Goal: Task Accomplishment & Management: Complete application form

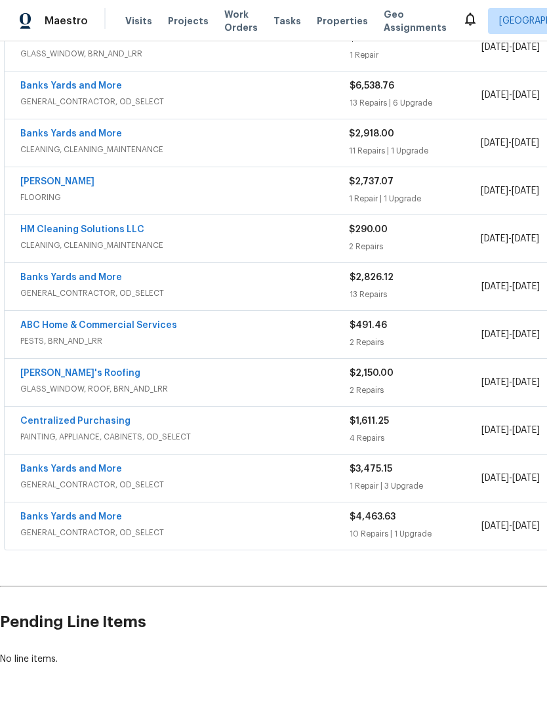
scroll to position [269, 0]
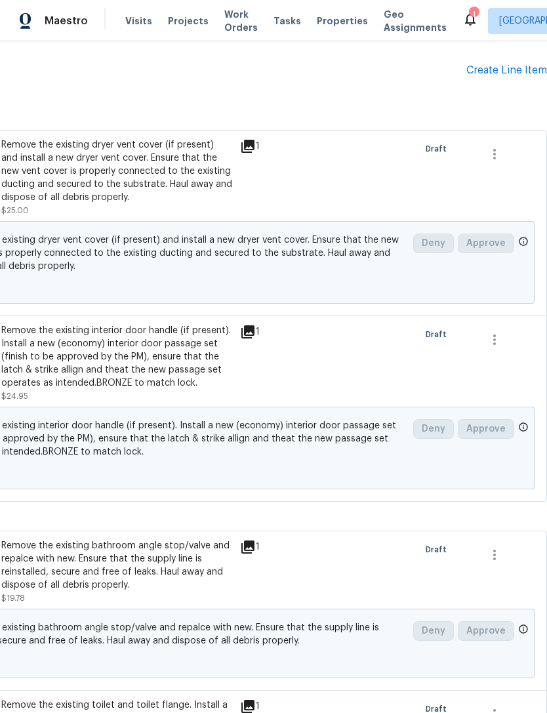
scroll to position [821, 194]
click at [515, 75] on div "Create Line Item" at bounding box center [506, 70] width 81 height 12
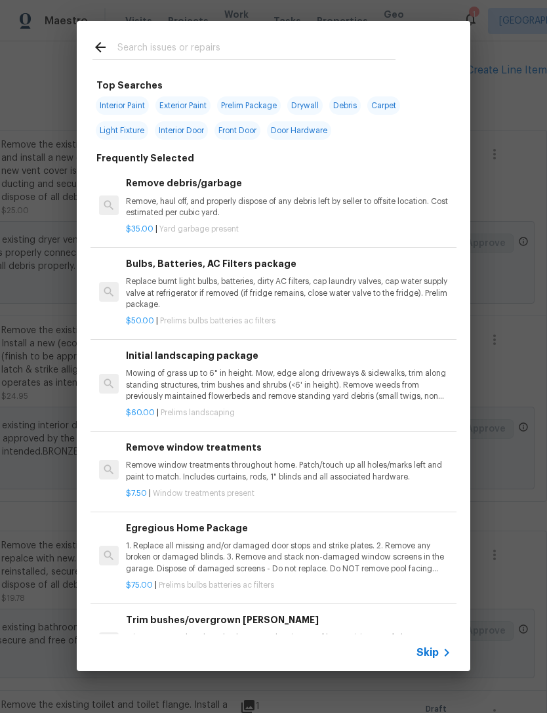
click at [201, 50] on input "text" at bounding box center [256, 49] width 278 height 20
click at [123, 106] on span "Interior Paint" at bounding box center [122, 105] width 53 height 18
type input "Interior Paint"
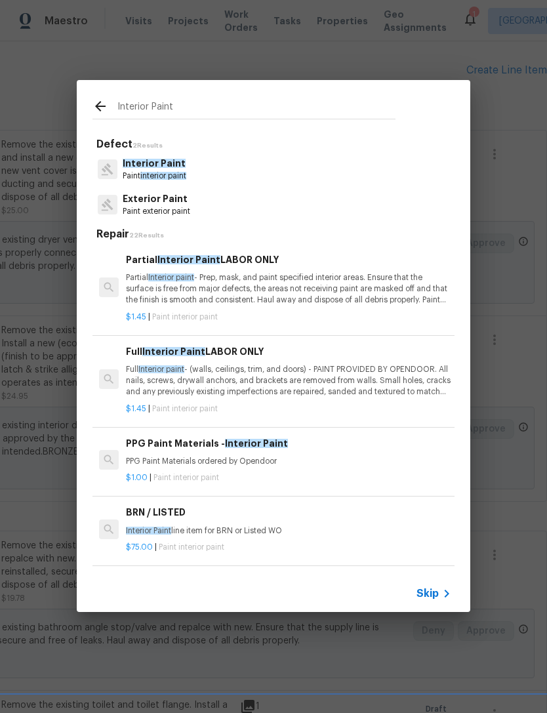
click at [369, 292] on p "Partial Interior paint - Prep, mask, and paint specified interior areas. Ensure…" at bounding box center [288, 288] width 325 height 33
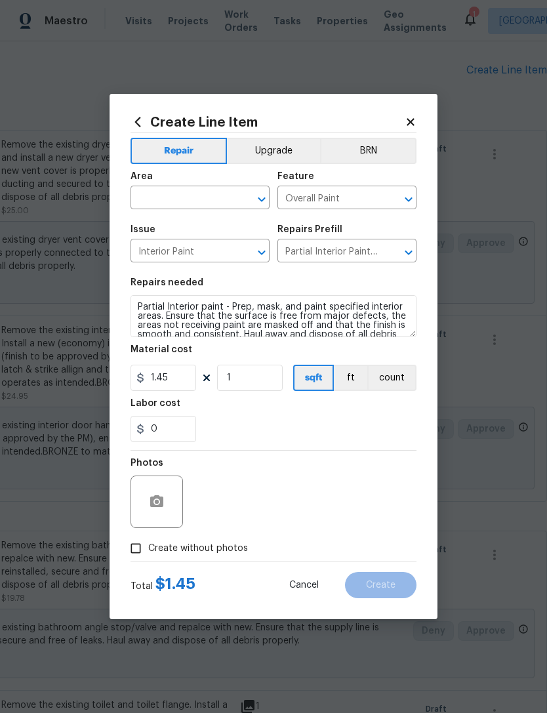
click at [185, 193] on input "text" at bounding box center [181, 199] width 102 height 20
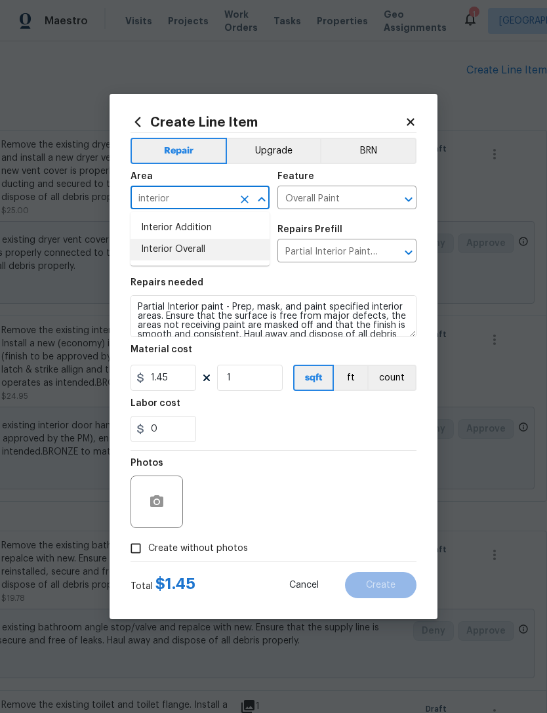
click at [226, 247] on li "Interior Overall" at bounding box center [199, 250] width 139 height 22
type input "Interior Overall"
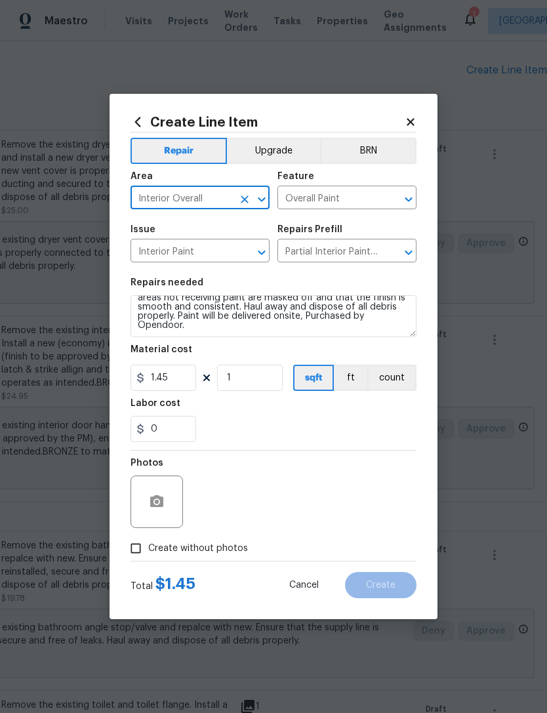
scroll to position [28, 0]
click at [325, 331] on textarea "Partial Interior paint - Prep, mask, and paint specified interior areas. Ensure…" at bounding box center [273, 316] width 286 height 42
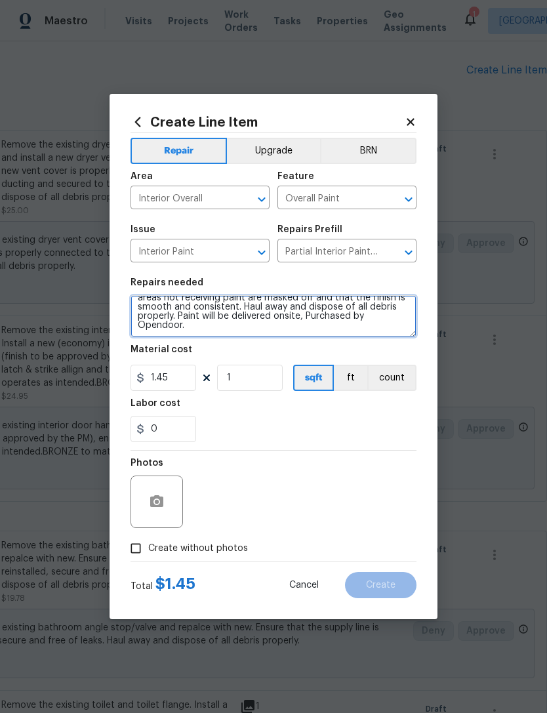
click at [330, 328] on textarea "Partial Interior paint - Prep, mask, and paint specified interior areas. Ensure…" at bounding box center [273, 316] width 286 height 42
click at [235, 325] on textarea "Partial Interior paint - Prep, mask, and paint specified interior areas. Ensure…" at bounding box center [273, 316] width 286 height 42
click at [233, 326] on textarea "Partial Interior paint - Prep, mask, and paint specified interior areas. Ensure…" at bounding box center [273, 316] width 286 height 42
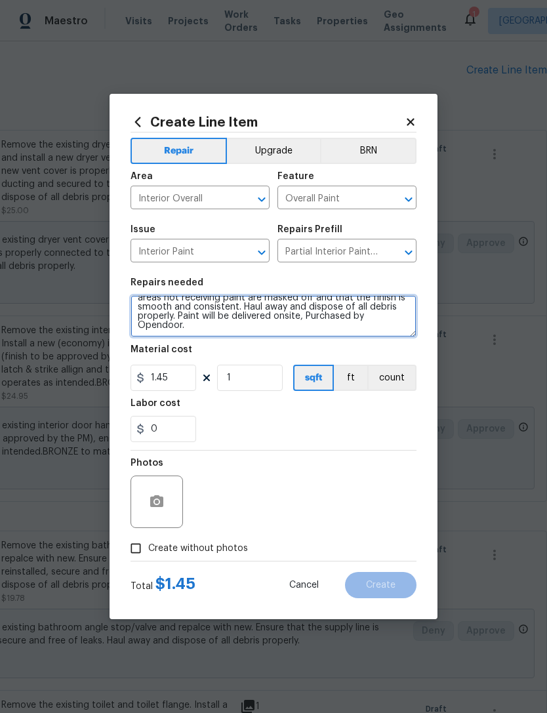
click at [218, 311] on textarea "Partial Interior paint - Prep, mask, and paint specified interior areas. Ensure…" at bounding box center [273, 316] width 286 height 42
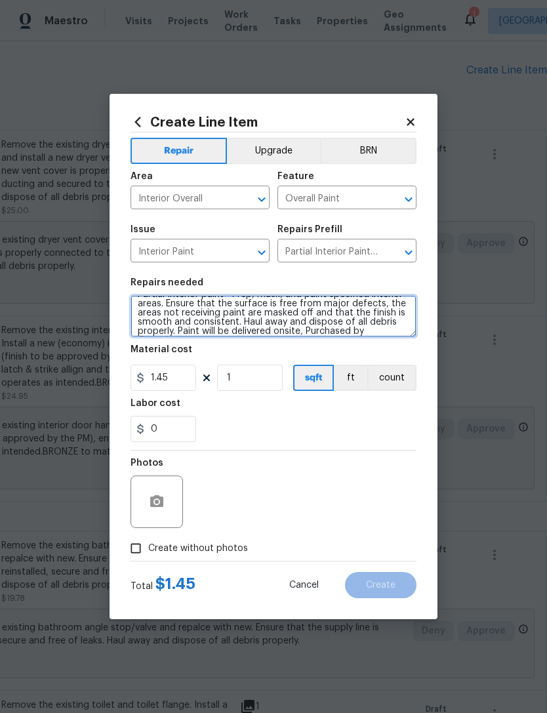
scroll to position [0, 0]
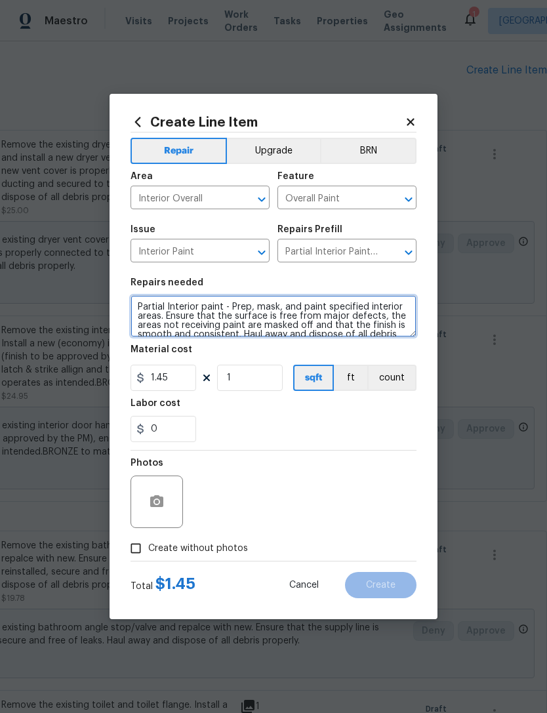
click at [235, 302] on textarea "Partial Interior paint - Prep, mask, and paint specified interior areas. Ensure…" at bounding box center [273, 316] width 286 height 42
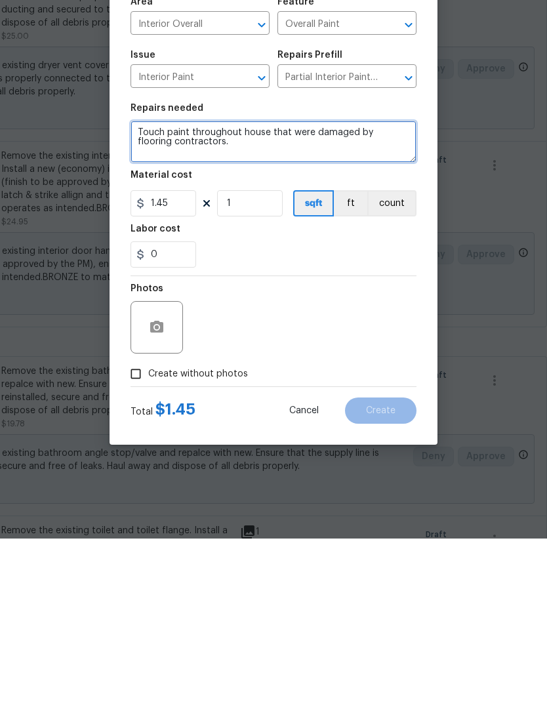
type textarea "Touch paint throughout house that were damaged by flooring contractors."
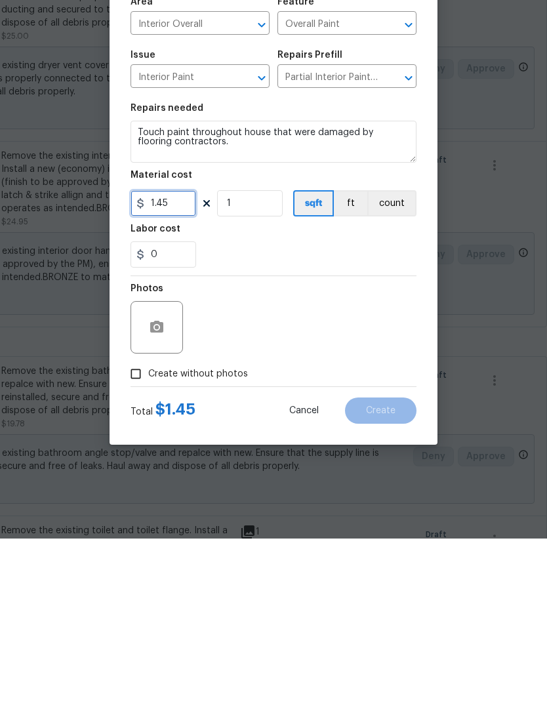
click at [170, 365] on input "1.45" at bounding box center [163, 378] width 66 height 26
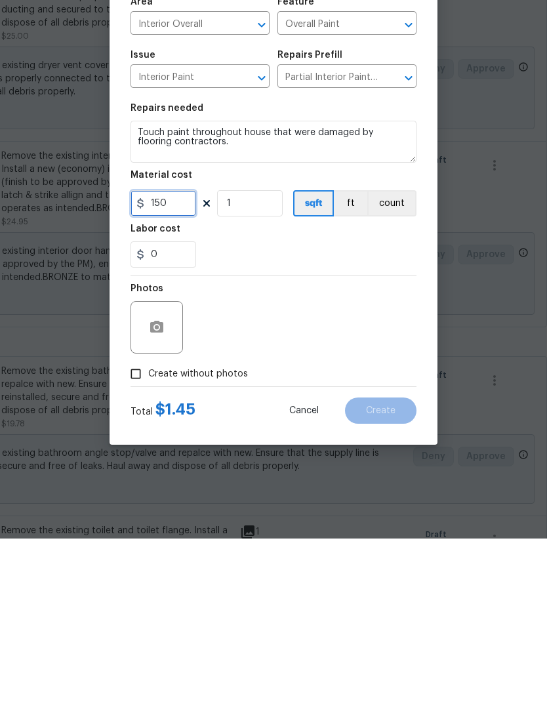
type input "150"
click at [311, 416] on div "0" at bounding box center [273, 429] width 286 height 26
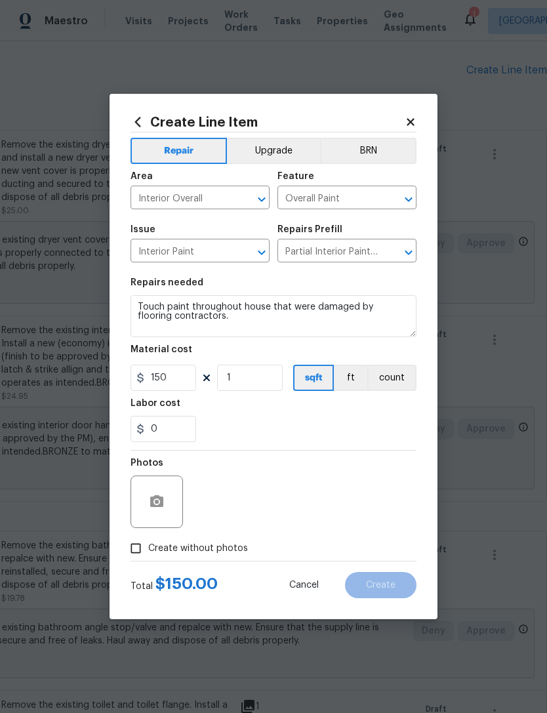
click at [402, 374] on button "count" at bounding box center [391, 378] width 49 height 26
click at [153, 509] on icon "button" at bounding box center [157, 502] width 16 height 16
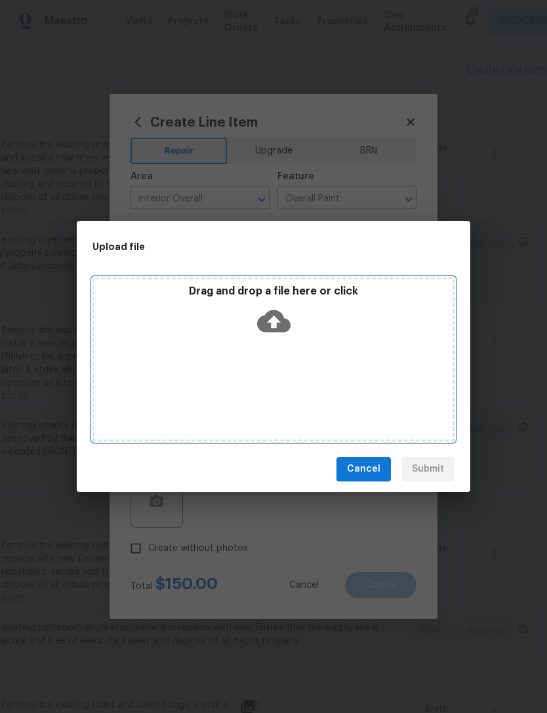
click at [282, 330] on icon at bounding box center [273, 320] width 33 height 22
click at [283, 319] on icon at bounding box center [273, 320] width 33 height 22
click at [285, 311] on icon at bounding box center [273, 320] width 33 height 33
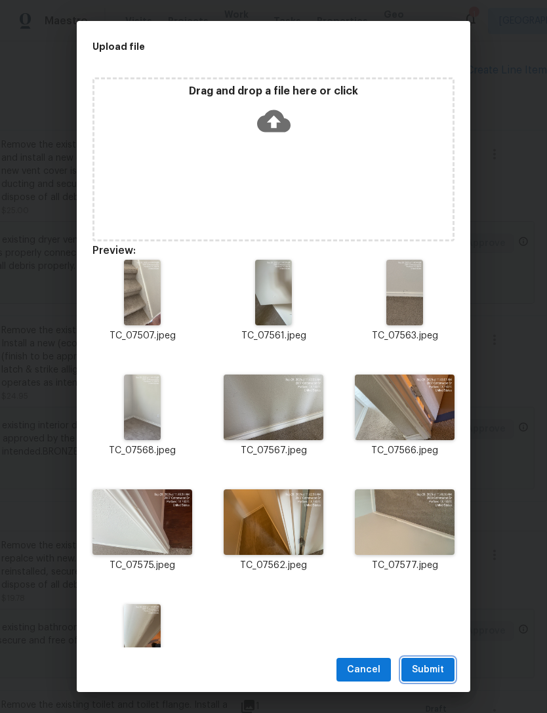
click at [433, 663] on span "Submit" at bounding box center [428, 669] width 32 height 16
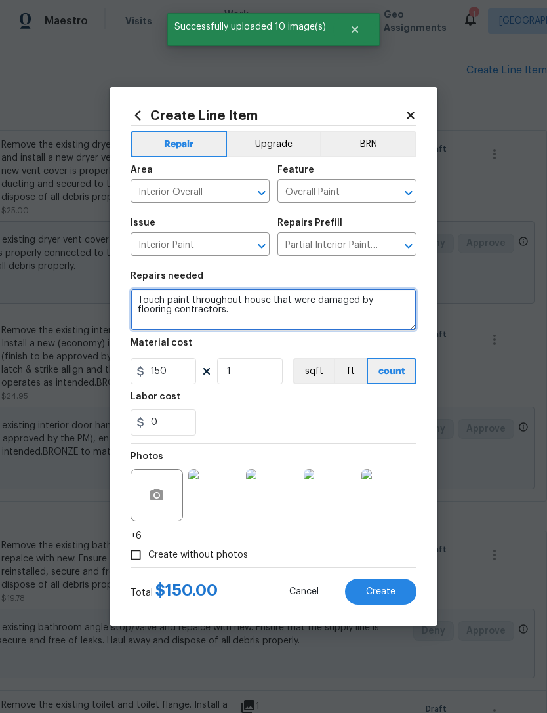
click at [163, 296] on textarea "Touch paint throughout house that were damaged by flooring contractors." at bounding box center [273, 309] width 286 height 42
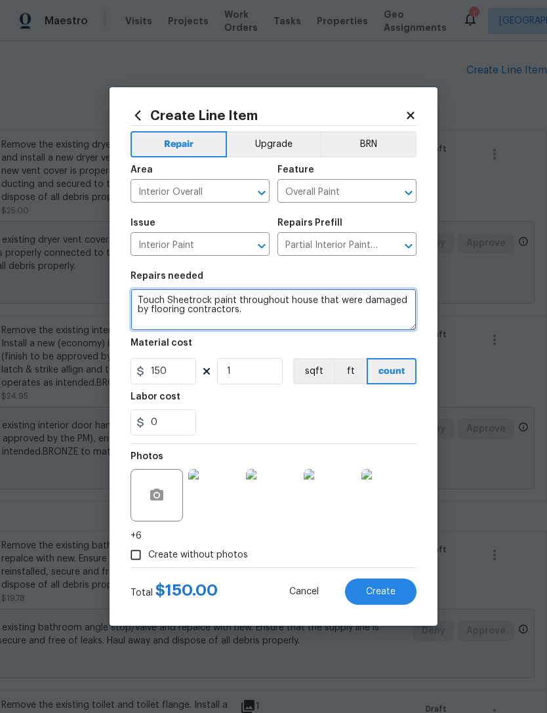
click at [288, 311] on textarea "Touch Sheetrock paint throughout house that were damaged by flooring contractor…" at bounding box center [273, 309] width 286 height 42
click at [214, 302] on textarea "Touch Sheetrock paint throughout house that were damaged by flooring contractor…" at bounding box center [273, 309] width 286 height 42
click at [350, 311] on textarea "Touch Sheetrock and paint throughout house that were damaged by flooring contra…" at bounding box center [273, 309] width 286 height 42
type textarea "Touch Sheetrock and paint throughout house that were damaged by flooring contra…"
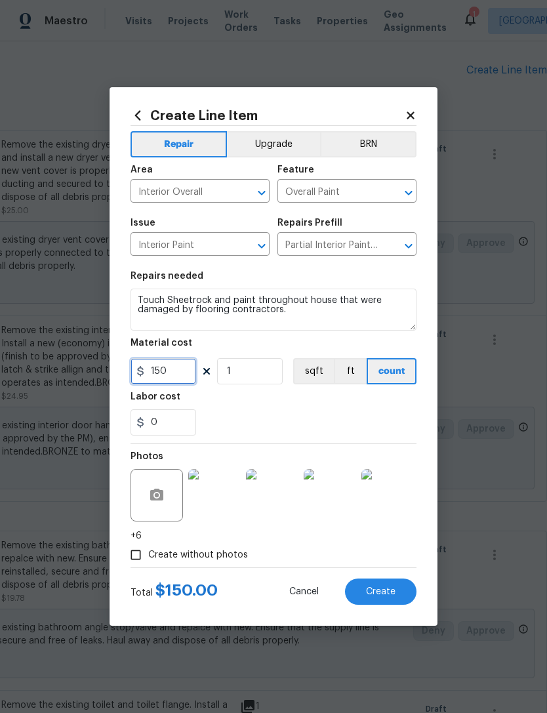
click at [170, 376] on input "150" at bounding box center [163, 371] width 66 height 26
type input "225"
click at [272, 414] on div "0" at bounding box center [273, 422] width 286 height 26
click at [392, 586] on button "Create" at bounding box center [380, 591] width 71 height 26
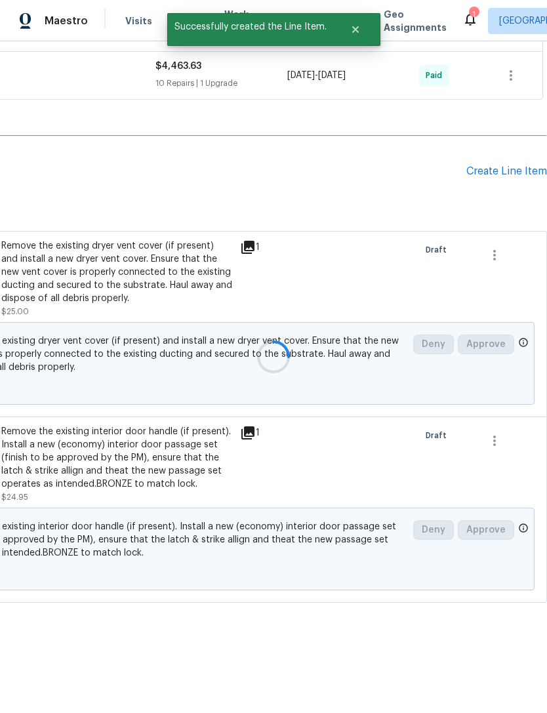
scroll to position [679, 194]
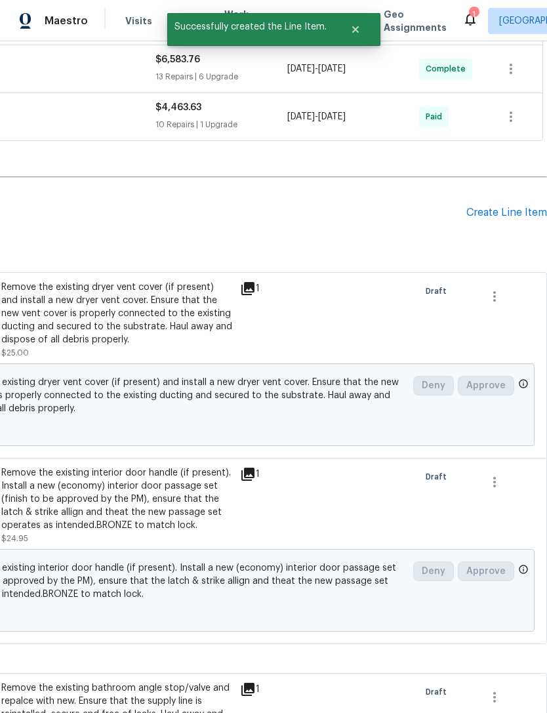
click at [49, 182] on h2 "Pending Line Items" at bounding box center [136, 212] width 660 height 61
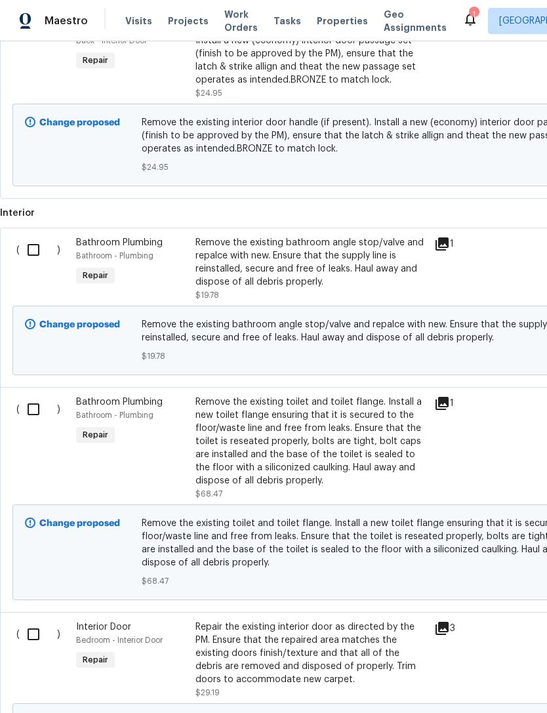
scroll to position [1124, 0]
click at [355, 429] on div "Remove the existing toilet and toilet flange. Install a new toilet flange ensur…" at bounding box center [310, 441] width 231 height 92
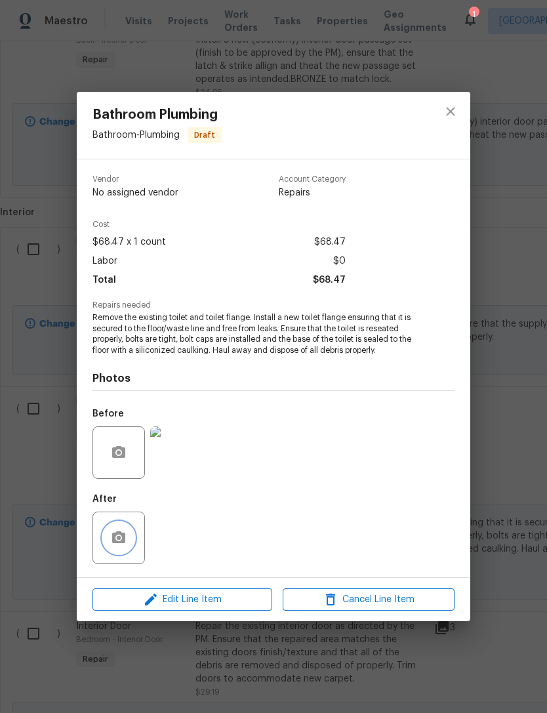
click at [121, 541] on icon "button" at bounding box center [118, 537] width 13 height 12
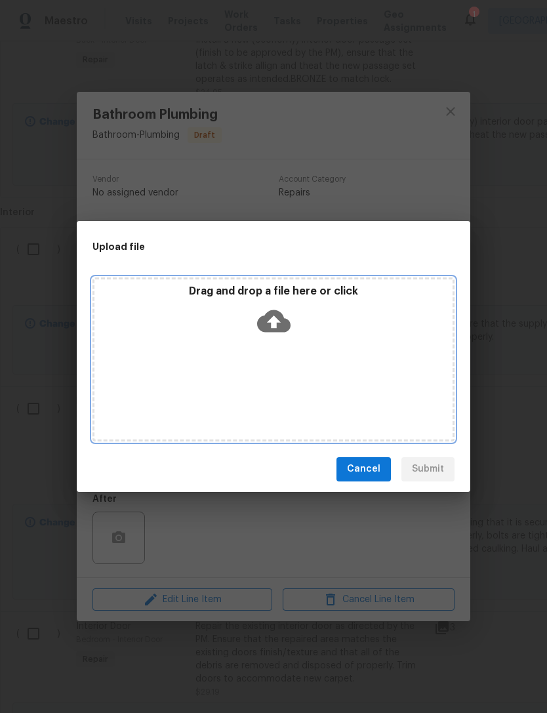
click at [281, 328] on icon at bounding box center [273, 320] width 33 height 22
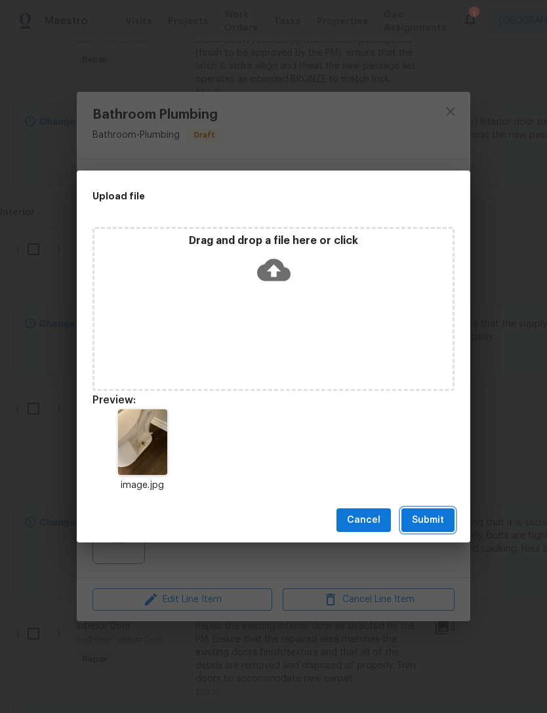
click at [433, 519] on span "Submit" at bounding box center [428, 520] width 32 height 16
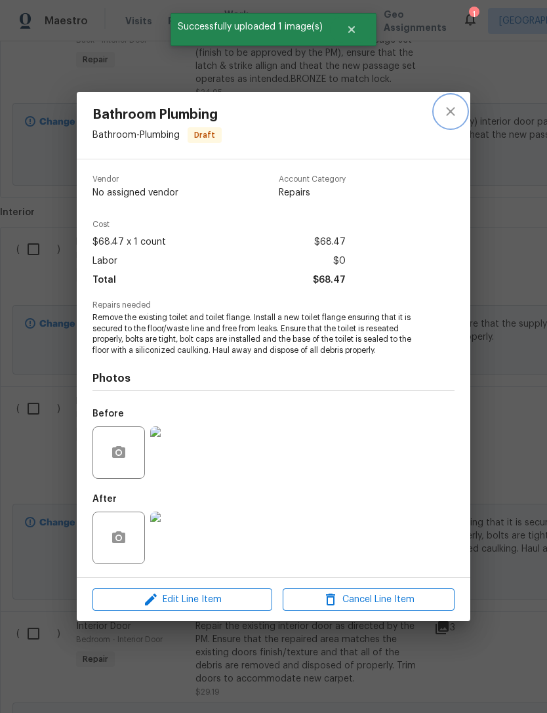
click at [457, 108] on icon "close" at bounding box center [451, 112] width 16 height 16
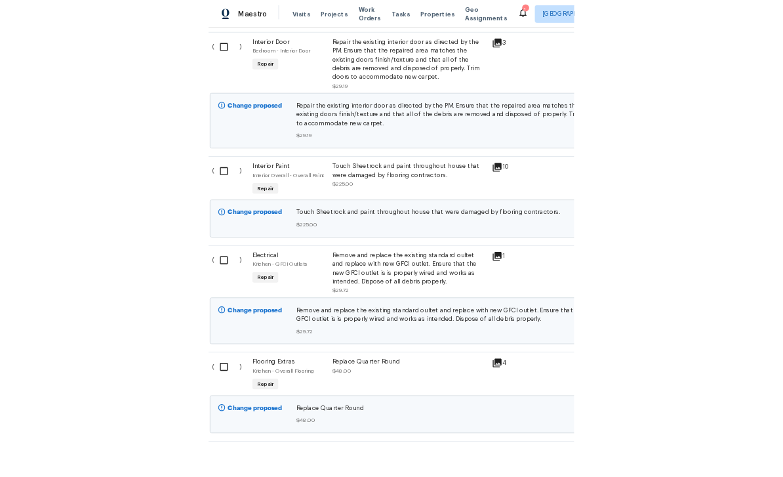
scroll to position [1686, 10]
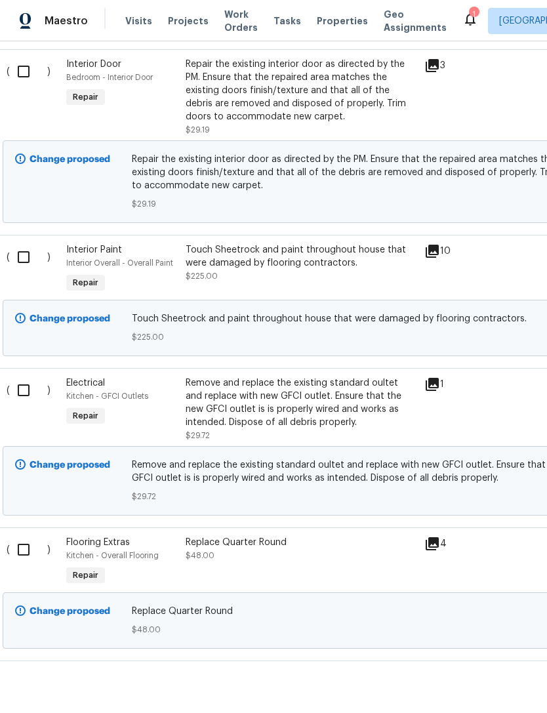
click at [490, 372] on div at bounding box center [539, 408] width 119 height 73
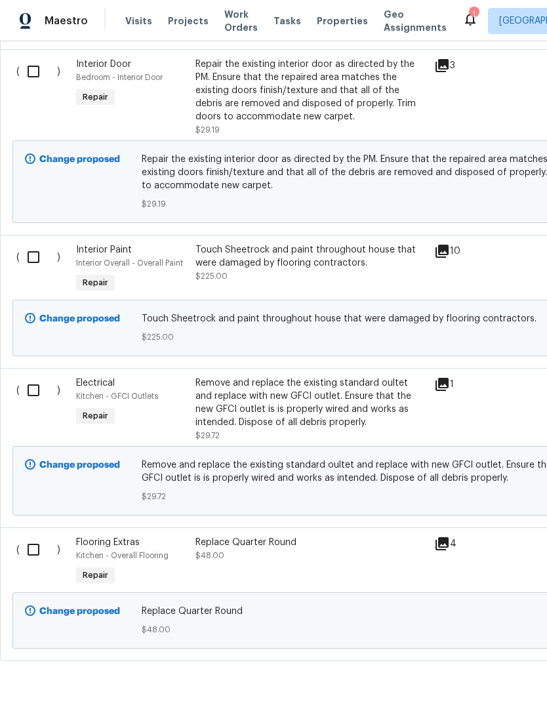
click at [326, 376] on div "Remove and replace the existing standard oultet and replace with new GFCI outle…" at bounding box center [310, 402] width 231 height 52
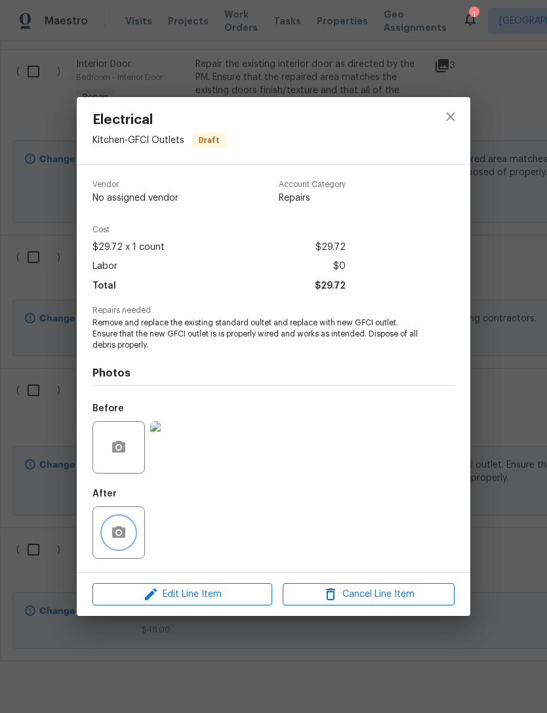
click at [127, 527] on button "button" at bounding box center [118, 532] width 31 height 31
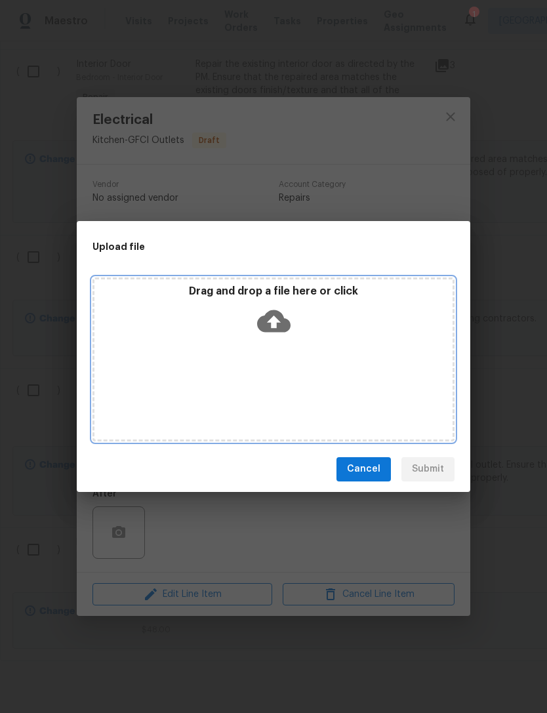
click at [279, 304] on icon at bounding box center [273, 320] width 33 height 33
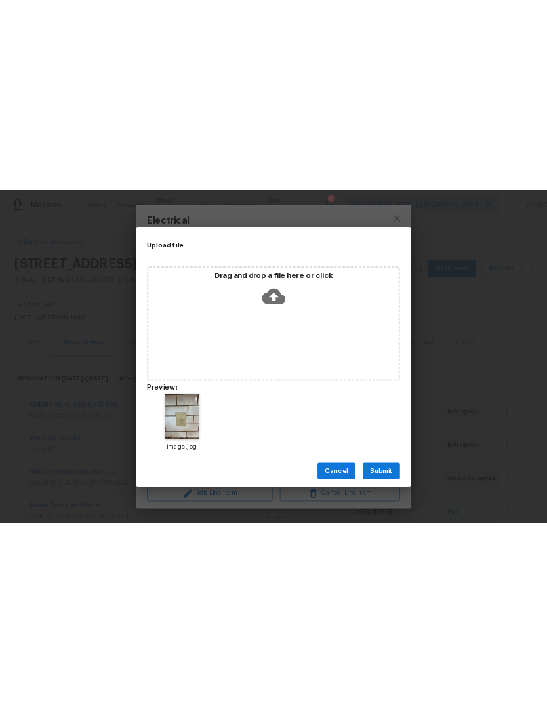
scroll to position [1686, 0]
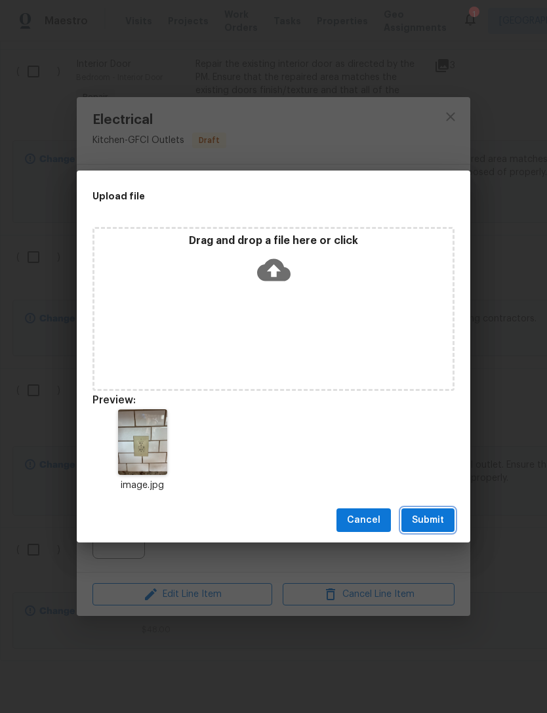
click at [444, 476] on button "Submit" at bounding box center [427, 520] width 53 height 24
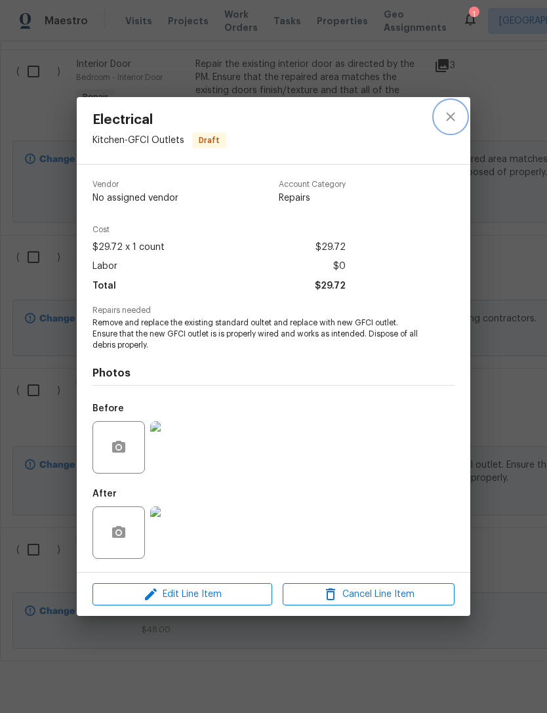
click at [446, 112] on icon "close" at bounding box center [450, 116] width 9 height 9
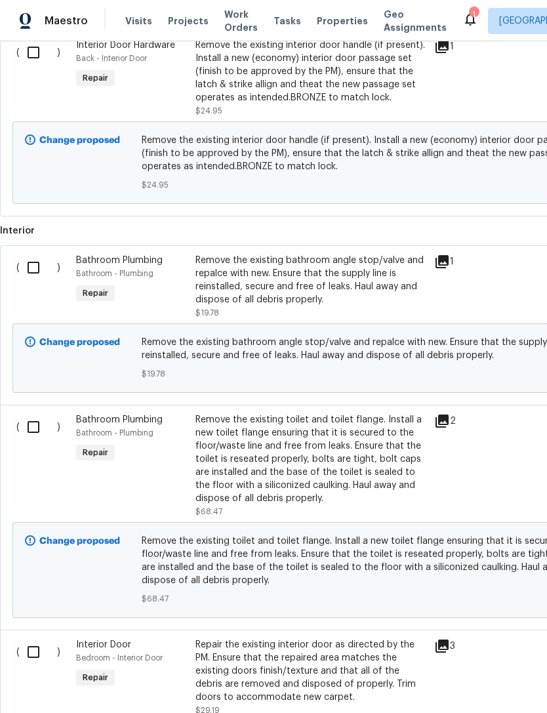
scroll to position [1106, 0]
click at [339, 254] on div "Remove the existing bathroom angle stop/valve and repalce with new. Ensure that…" at bounding box center [310, 280] width 231 height 52
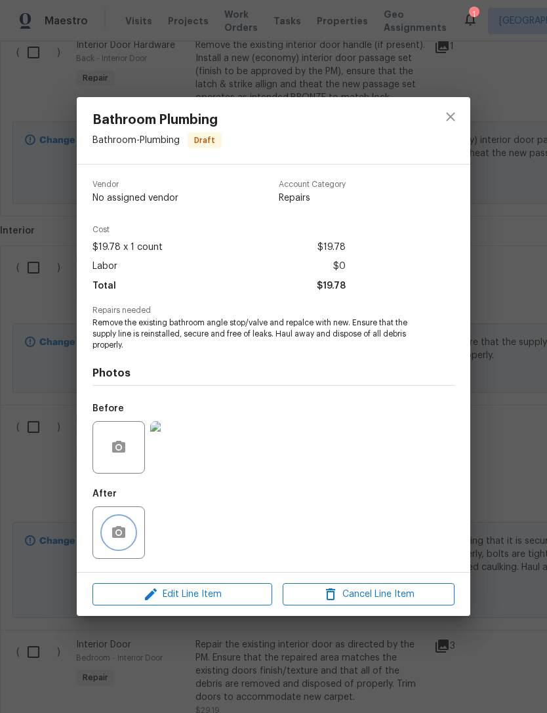
click at [120, 476] on icon "button" at bounding box center [119, 532] width 16 height 16
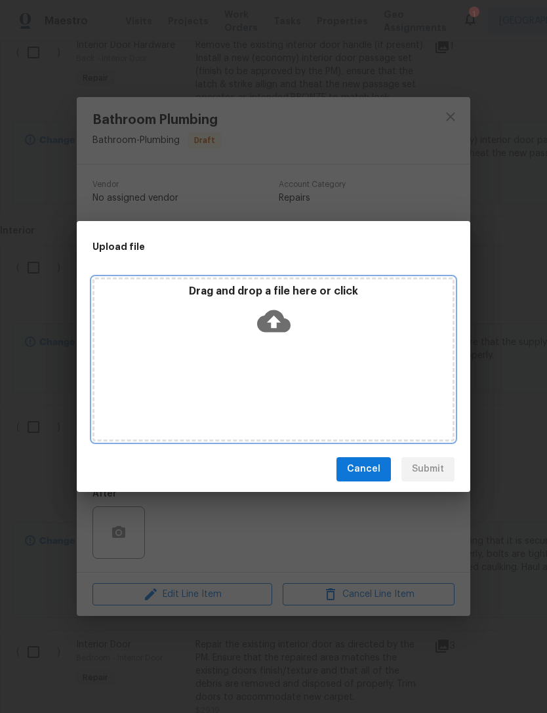
click at [284, 317] on icon at bounding box center [273, 320] width 33 height 33
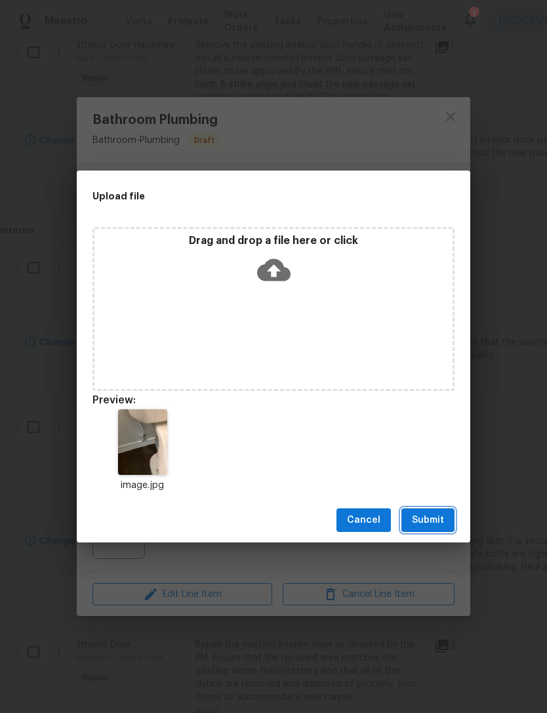
click at [440, 476] on span "Submit" at bounding box center [428, 520] width 32 height 16
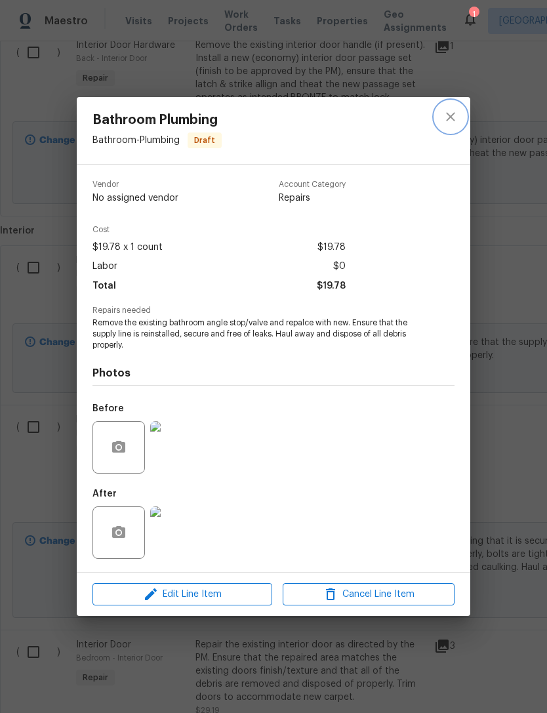
click at [459, 115] on button "close" at bounding box center [450, 116] width 31 height 31
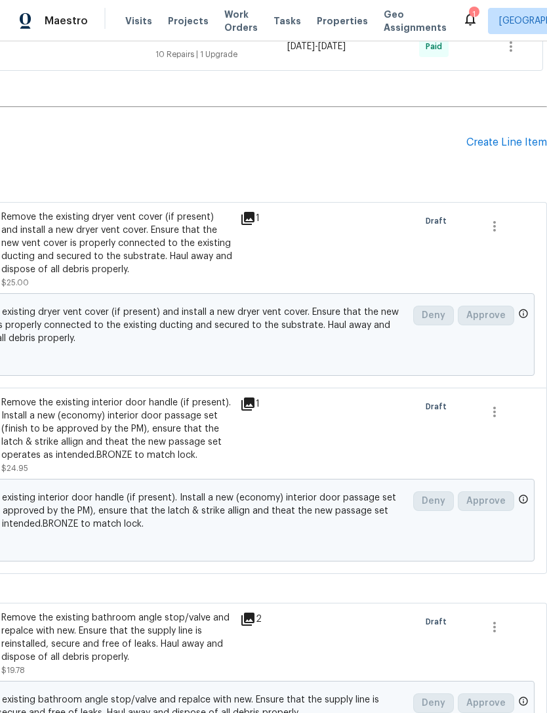
scroll to position [749, 194]
click at [501, 142] on div "Create Line Item" at bounding box center [506, 142] width 81 height 12
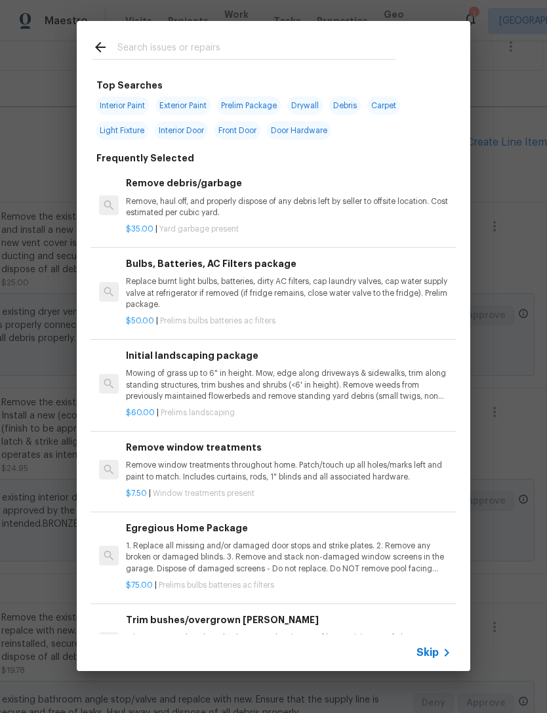
click at [210, 41] on input "text" at bounding box center [256, 49] width 278 height 20
type input "Filter"
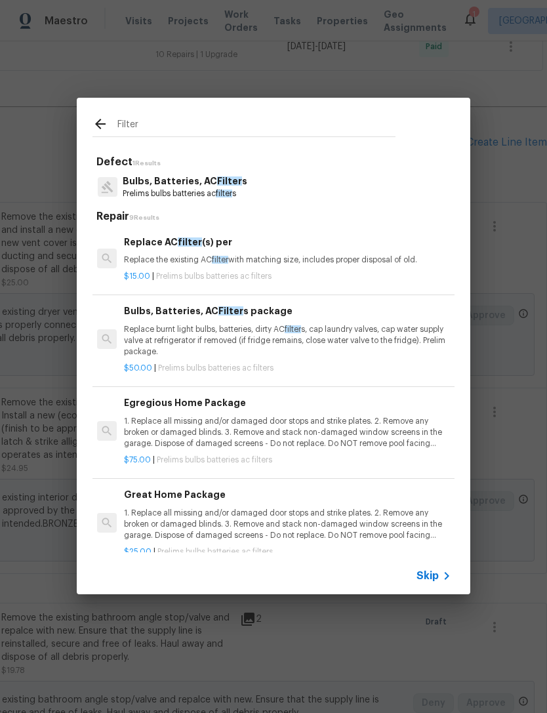
scroll to position [0, 2]
click at [258, 269] on div "$15.00 | Prelims bulbs batteries ac filters" at bounding box center [286, 274] width 325 height 16
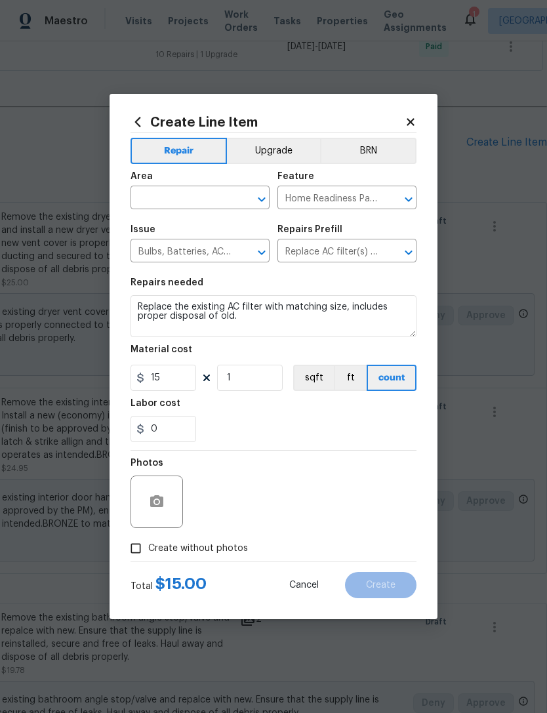
click at [187, 197] on input "text" at bounding box center [181, 199] width 102 height 20
click at [193, 233] on li "HVAC" at bounding box center [199, 228] width 139 height 22
type input "HVAC"
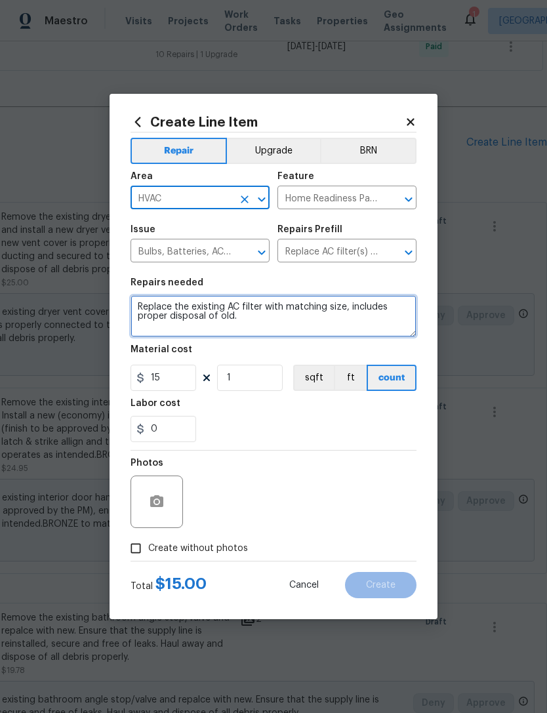
click at [259, 322] on textarea "Replace the existing AC filter with matching size, includes proper disposal of …" at bounding box center [273, 316] width 286 height 42
type textarea "Replace the existing AC filter with matching size, includes proper disposal of …"
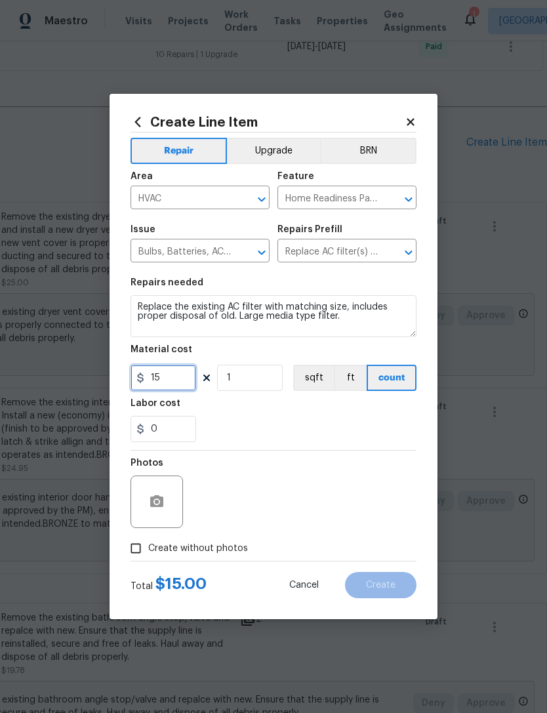
click at [184, 387] on input "15" at bounding box center [163, 378] width 66 height 26
click at [183, 386] on input "15" at bounding box center [163, 378] width 66 height 26
type input "40"
click at [300, 423] on div "0" at bounding box center [273, 429] width 286 height 26
click at [168, 476] on button "button" at bounding box center [156, 501] width 31 height 31
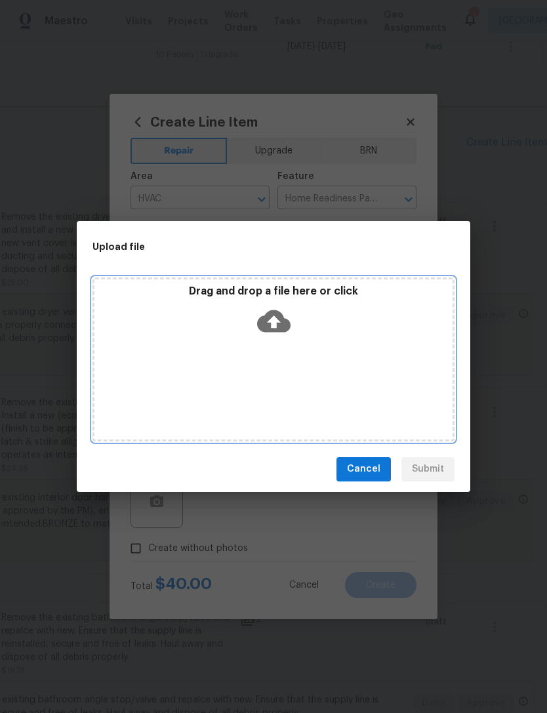
click at [277, 325] on icon at bounding box center [273, 320] width 33 height 22
click at [278, 330] on icon at bounding box center [273, 320] width 33 height 22
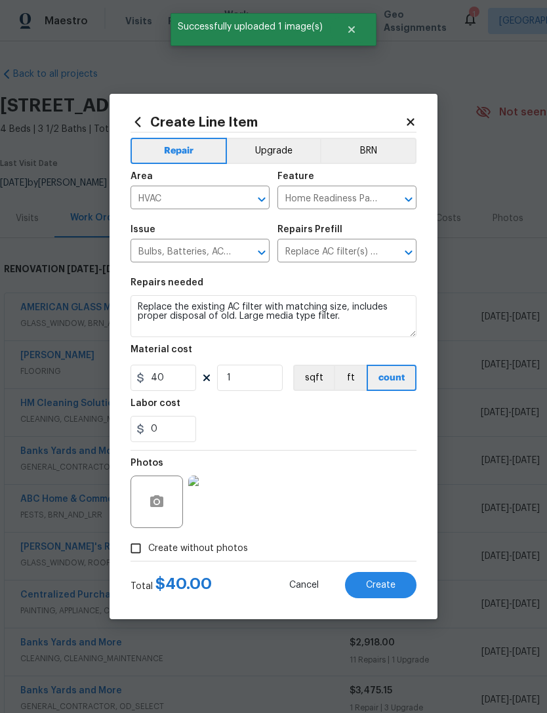
scroll to position [749, 194]
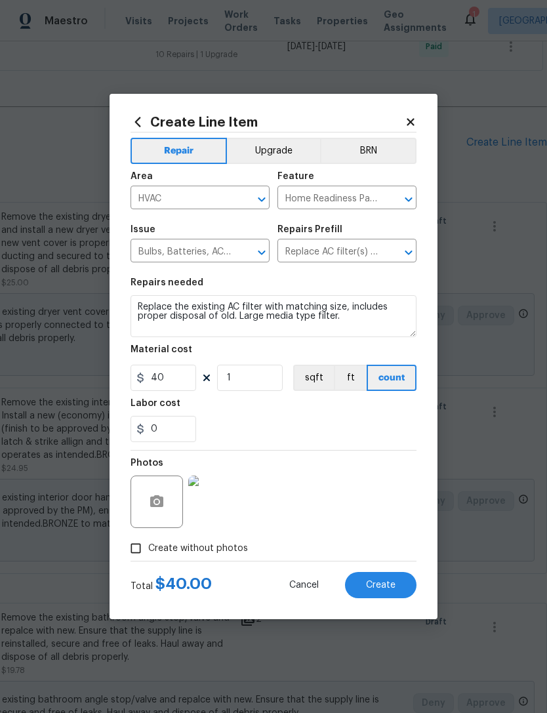
click at [397, 582] on button "Create" at bounding box center [380, 585] width 71 height 26
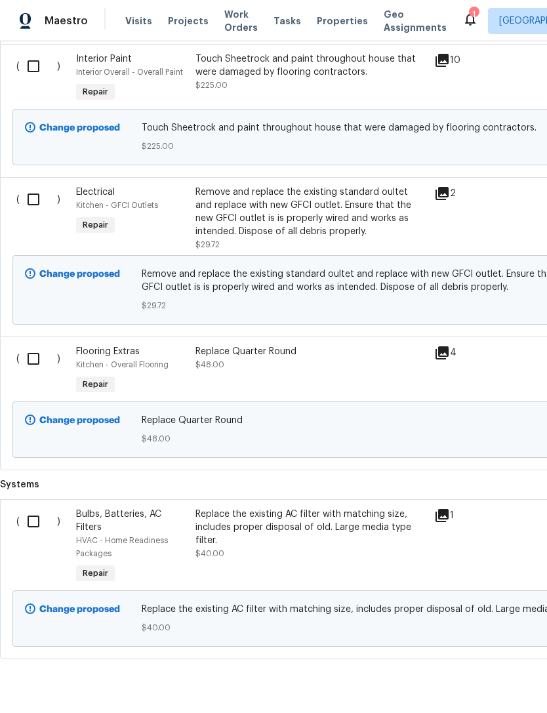
scroll to position [1876, 0]
click at [366, 529] on div "Replace the existing AC filter with matching size, includes proper disposal of …" at bounding box center [310, 527] width 231 height 39
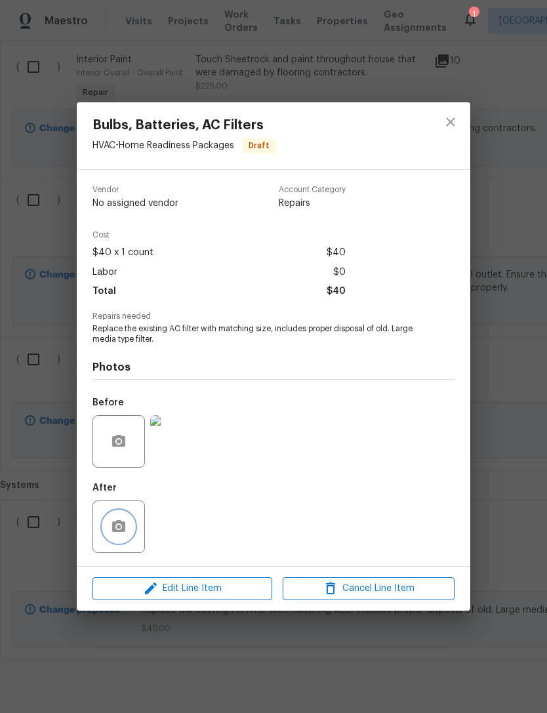
click at [122, 527] on icon "button" at bounding box center [118, 526] width 13 height 12
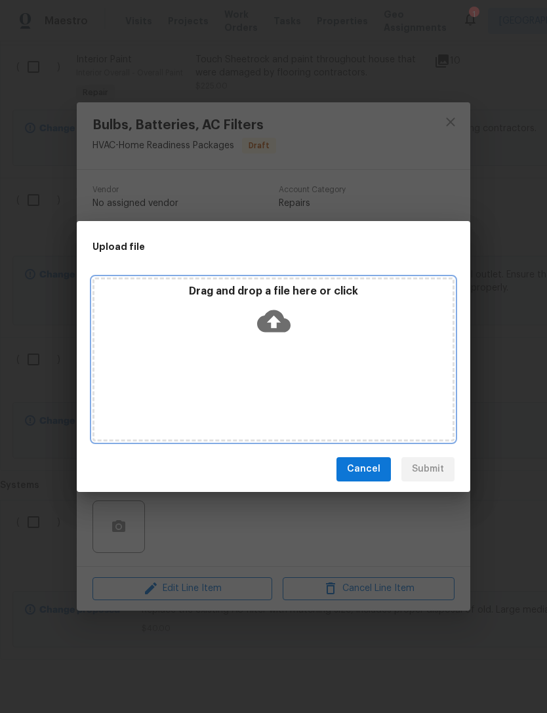
click at [282, 313] on icon at bounding box center [273, 320] width 33 height 33
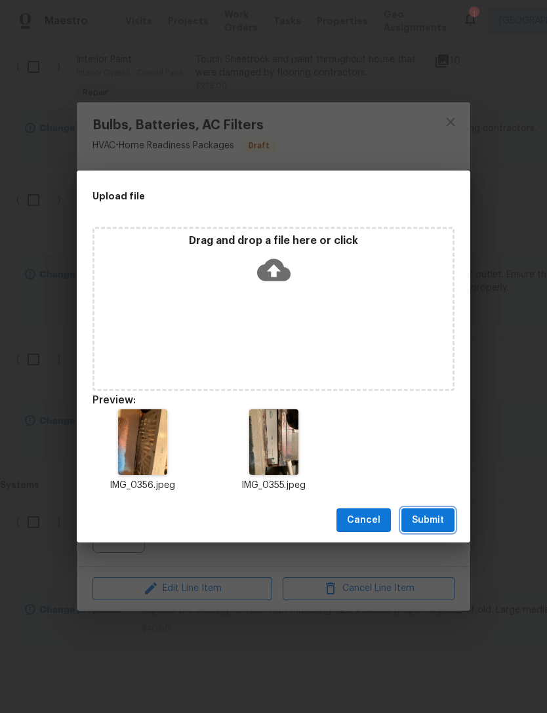
click at [429, 522] on span "Submit" at bounding box center [428, 520] width 32 height 16
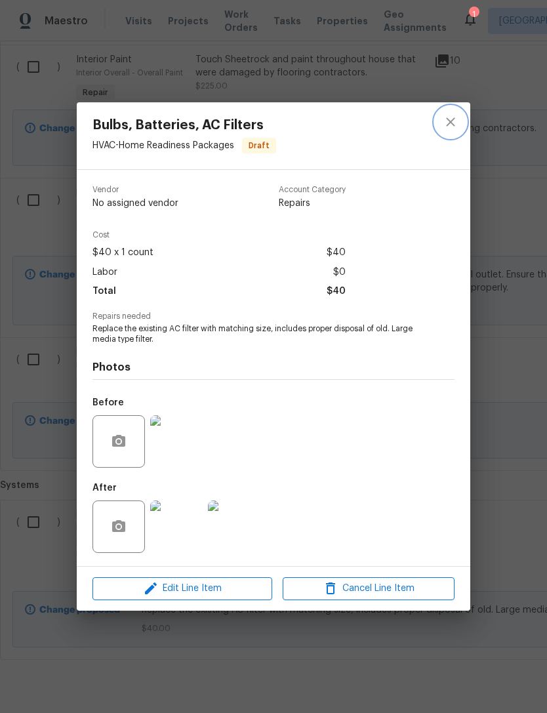
click at [452, 121] on icon "close" at bounding box center [451, 122] width 16 height 16
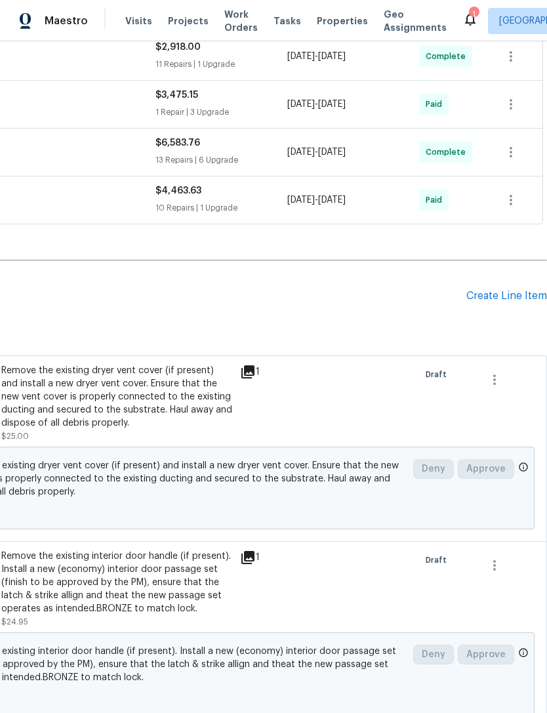
scroll to position [595, 194]
click at [513, 295] on div "Create Line Item" at bounding box center [506, 296] width 81 height 12
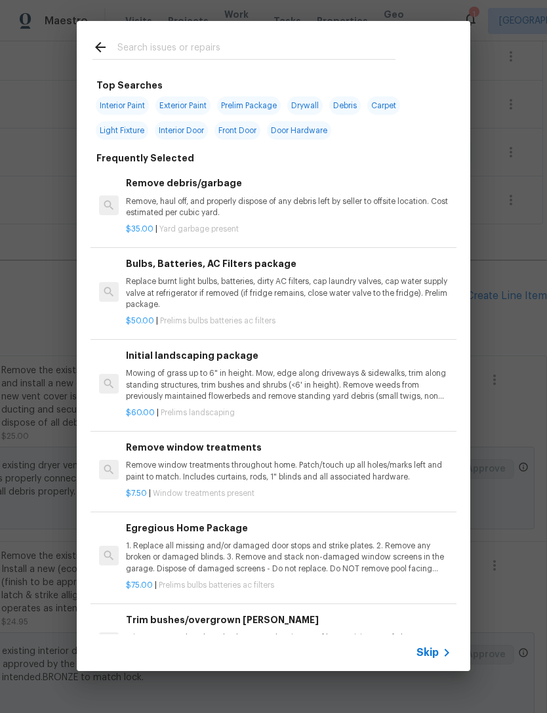
click at [174, 42] on input "text" at bounding box center [256, 49] width 278 height 20
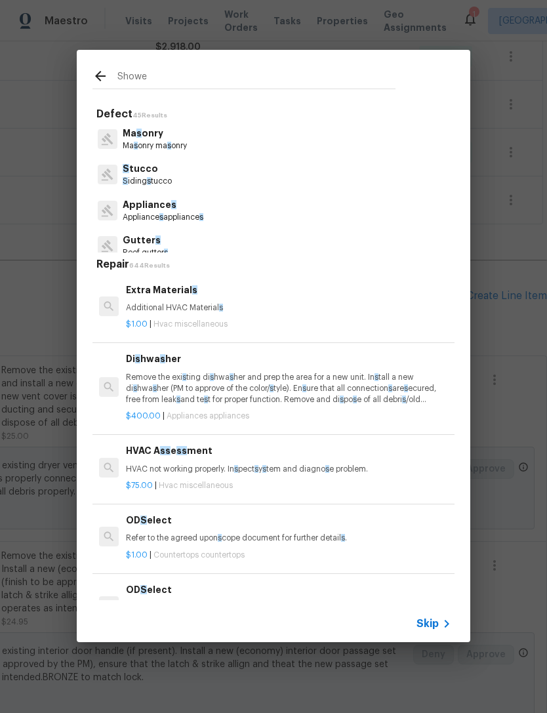
type input "Shower"
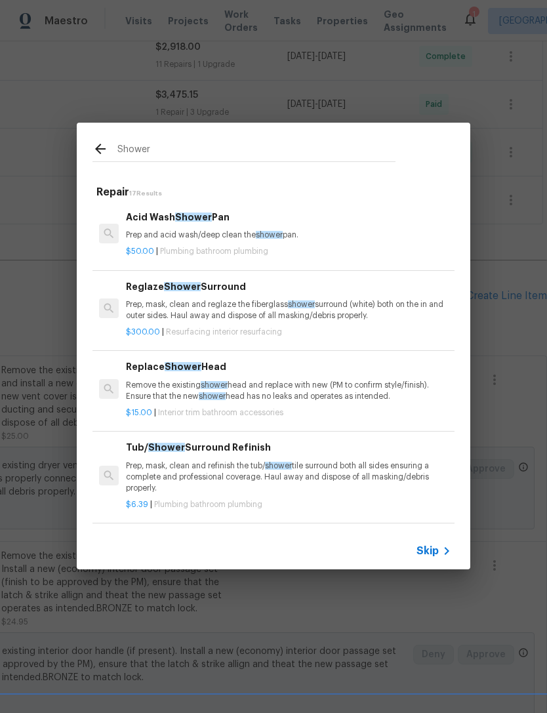
click at [347, 382] on p "Remove the existing shower head and replace with new (PM to confirm style/finis…" at bounding box center [288, 391] width 325 height 22
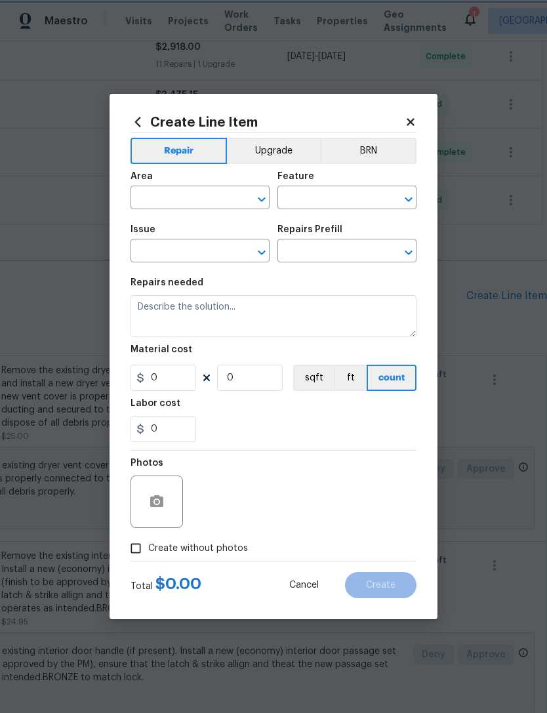
type input "Interior Trim"
type input "Bathroom Accesories"
type input "Replace Shower Head $15.00"
type textarea "Remove the existing shower head and replace with new (PM to confirm style/finis…"
type input "15"
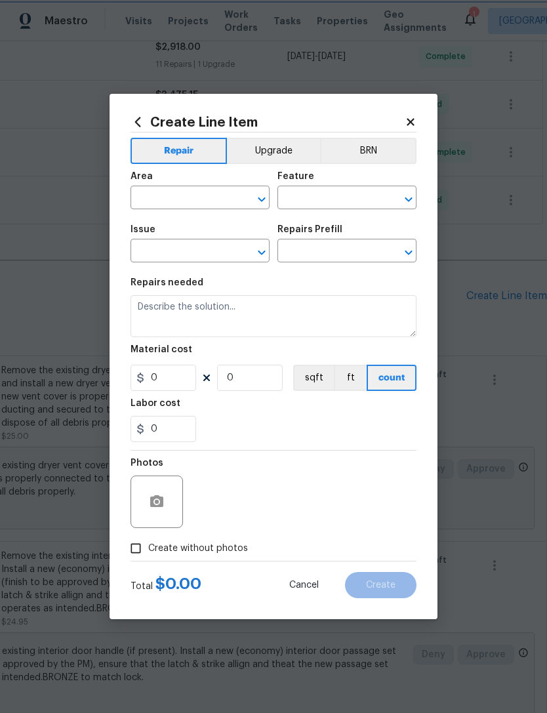
type input "1"
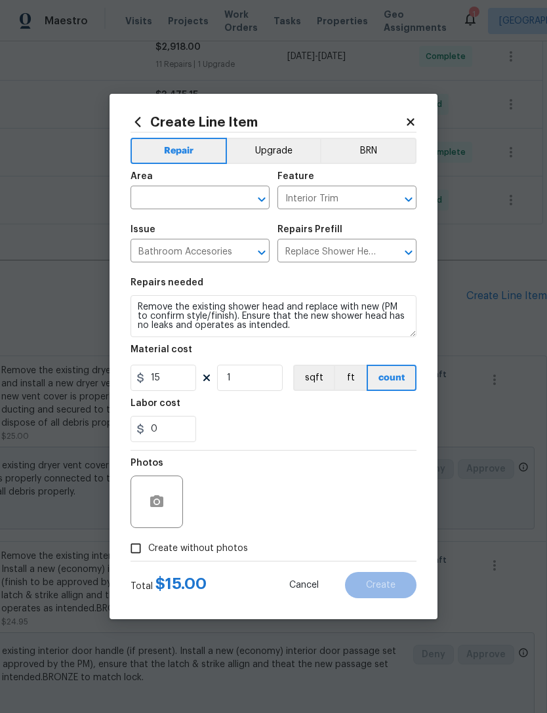
click at [177, 199] on input "text" at bounding box center [181, 199] width 102 height 20
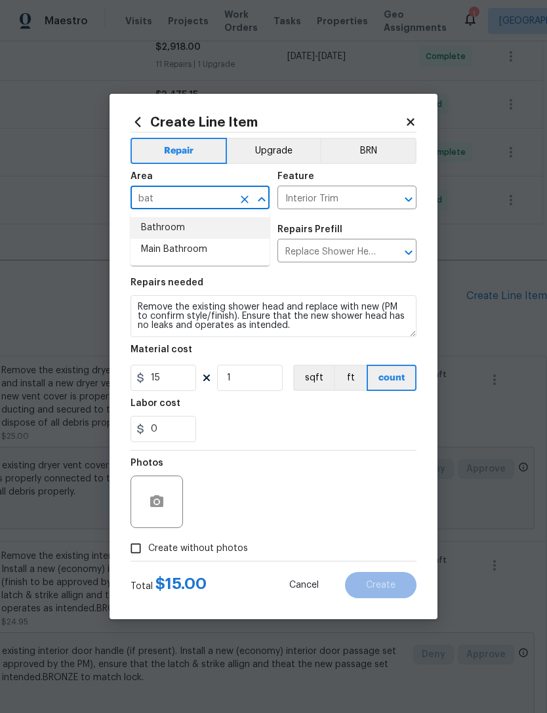
click at [190, 234] on li "Bathroom" at bounding box center [199, 228] width 139 height 22
type input "Bathroom"
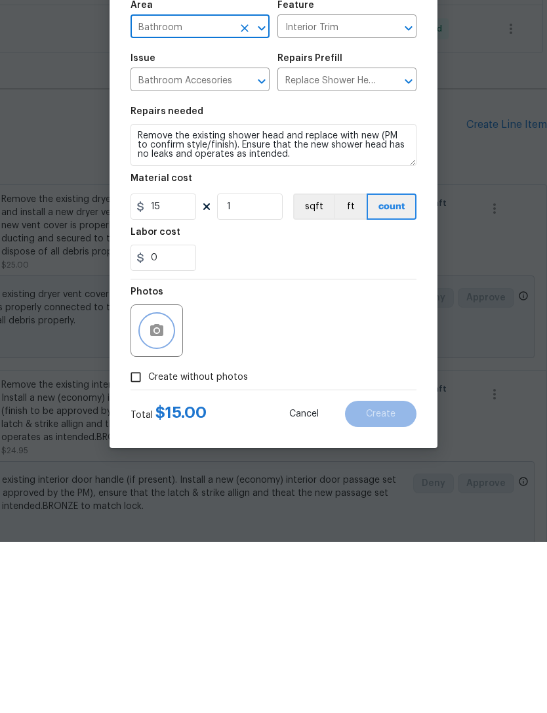
click at [165, 486] on button "button" at bounding box center [156, 501] width 31 height 31
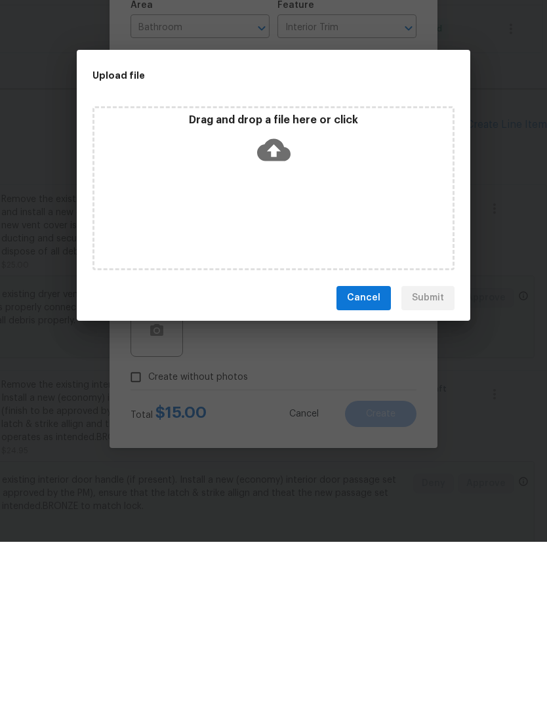
scroll to position [42, 0]
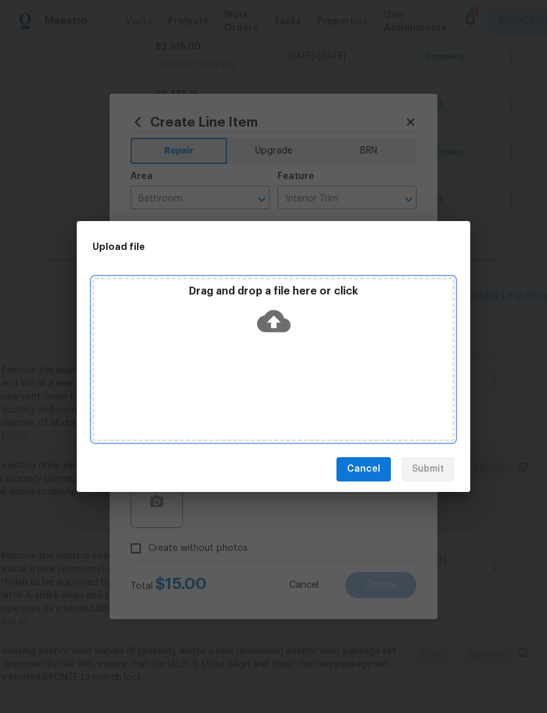
click at [284, 317] on icon at bounding box center [273, 320] width 33 height 33
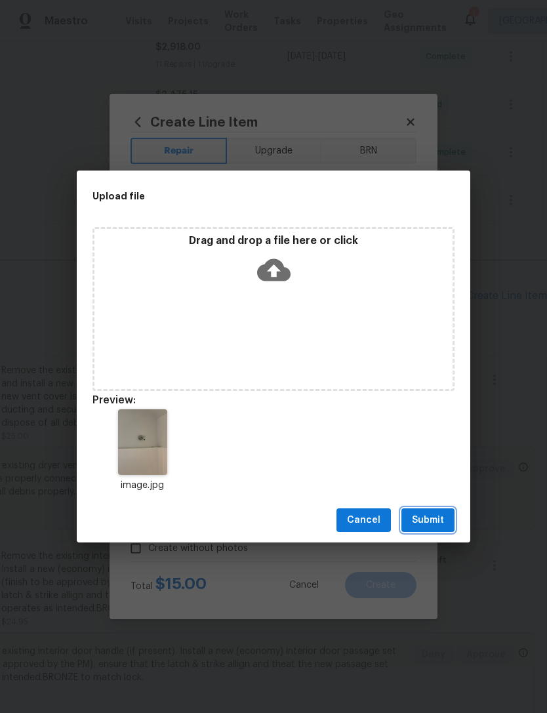
click at [444, 519] on button "Submit" at bounding box center [427, 520] width 53 height 24
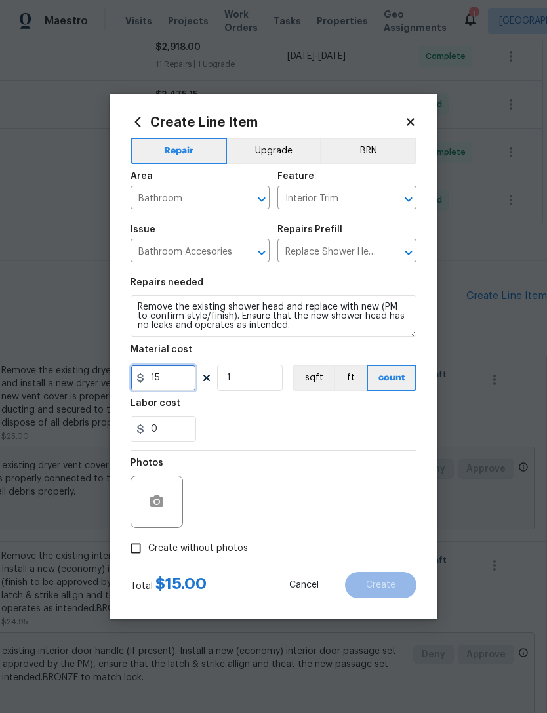
click at [184, 382] on input "15" at bounding box center [163, 378] width 66 height 26
type input "25"
click at [324, 418] on div "0" at bounding box center [273, 429] width 286 height 26
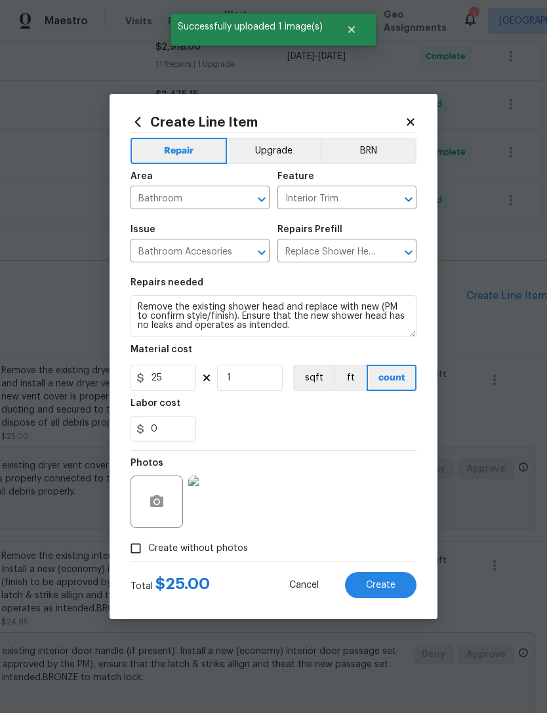
click at [384, 585] on span "Create" at bounding box center [381, 585] width 30 height 10
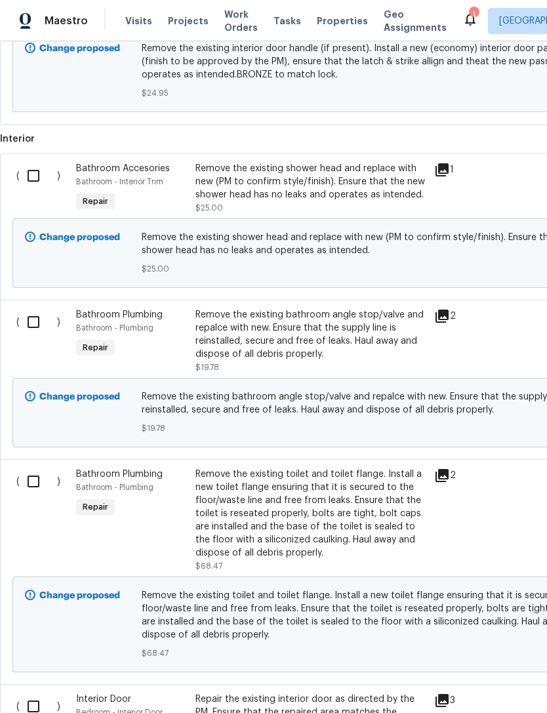
scroll to position [1199, 0]
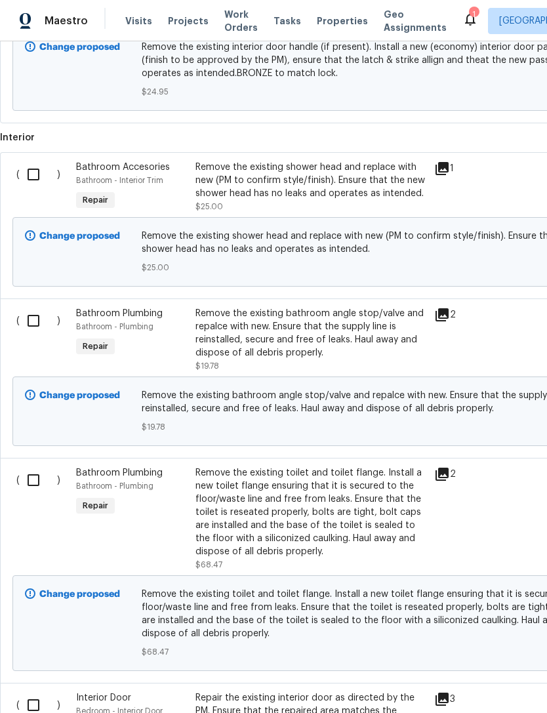
click at [305, 161] on div "Remove the existing shower head and replace with new (PM to confirm style/finis…" at bounding box center [310, 180] width 231 height 39
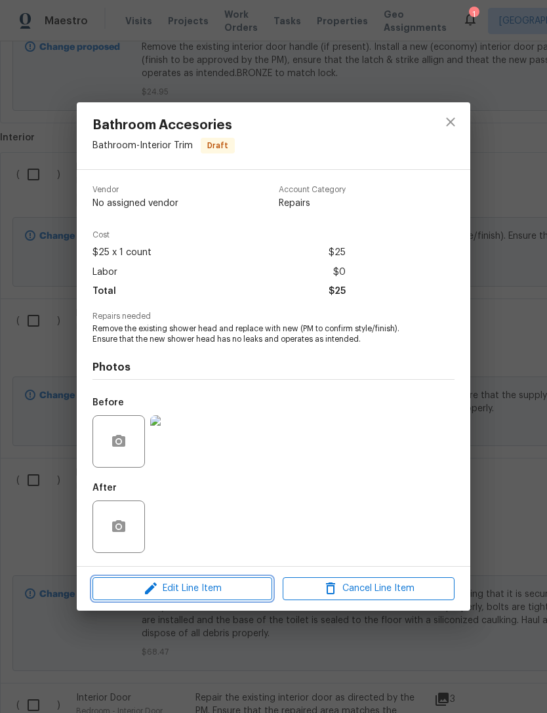
click at [224, 584] on span "Edit Line Item" at bounding box center [182, 588] width 172 height 16
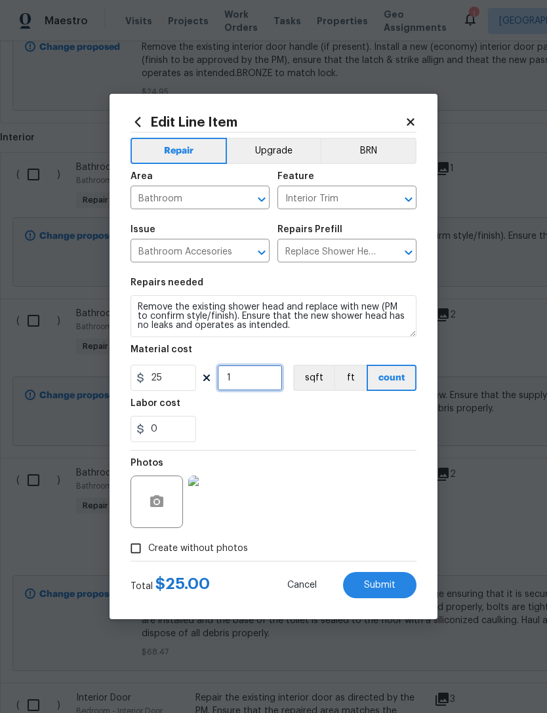
click at [254, 383] on input "1" at bounding box center [250, 378] width 66 height 26
type input "2"
click at [317, 433] on div "0" at bounding box center [273, 429] width 286 height 26
click at [159, 505] on icon "button" at bounding box center [156, 501] width 13 height 12
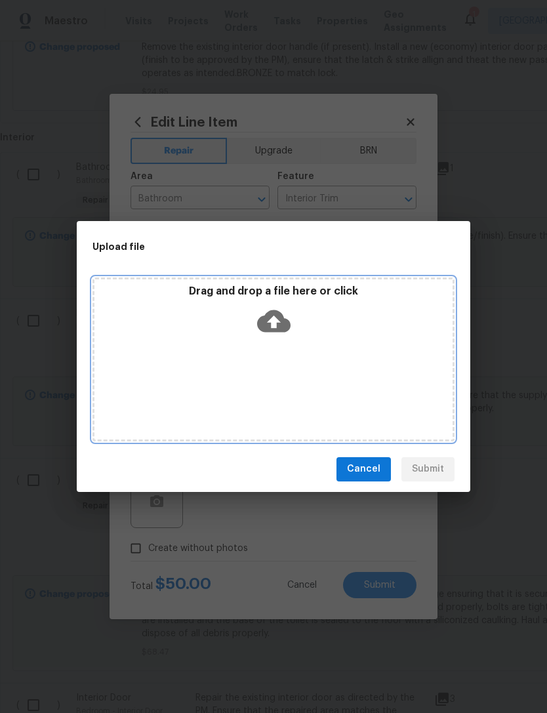
click at [285, 313] on icon at bounding box center [273, 320] width 33 height 33
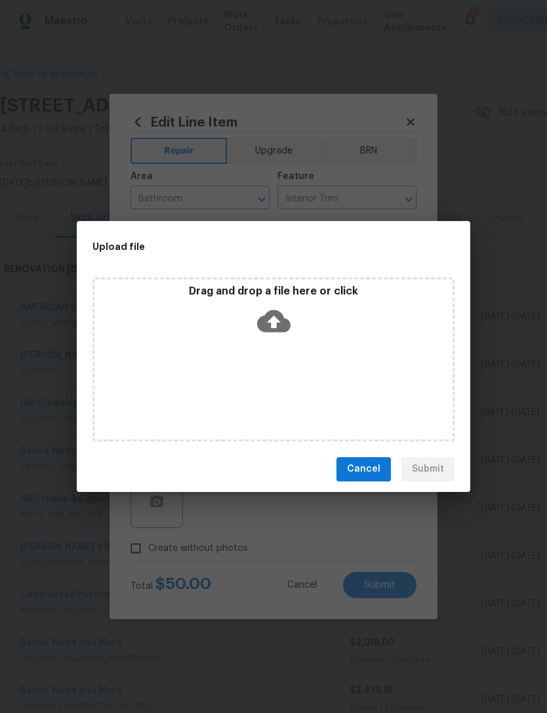
scroll to position [1199, 0]
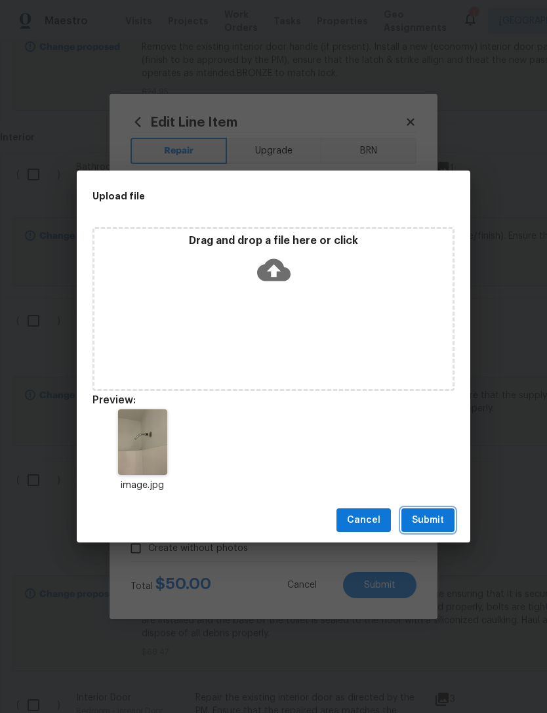
click at [435, 518] on span "Submit" at bounding box center [428, 520] width 32 height 16
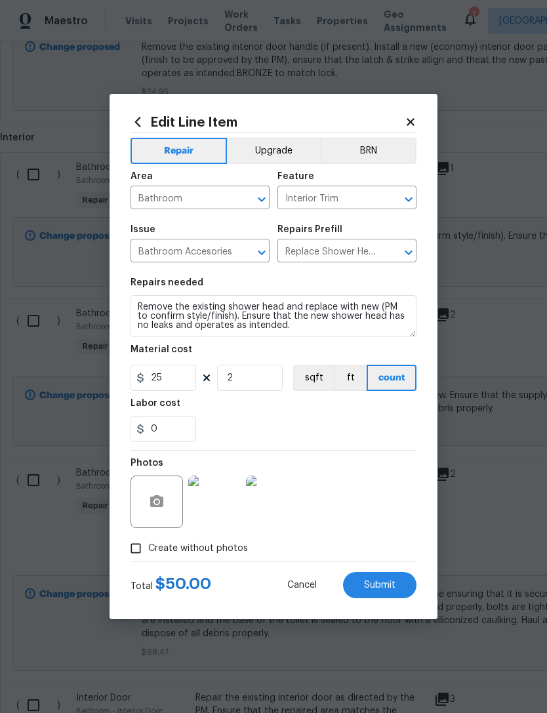
click at [397, 585] on button "Submit" at bounding box center [379, 585] width 73 height 26
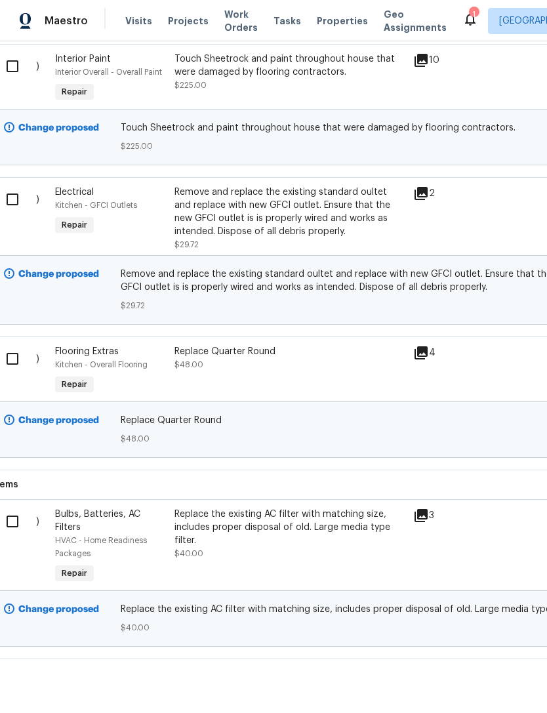
scroll to position [2023, 0]
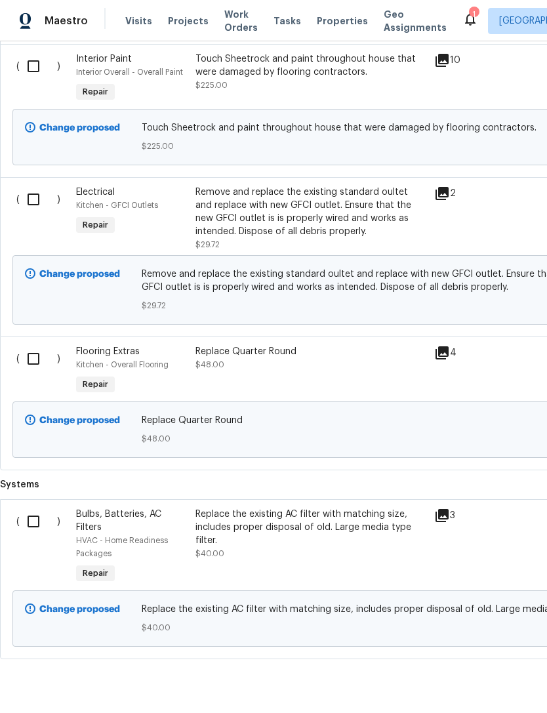
click at [22, 255] on div "Change proposed Remove and replace the existing standard oultet and replace wit…" at bounding box center [370, 289] width 716 height 69
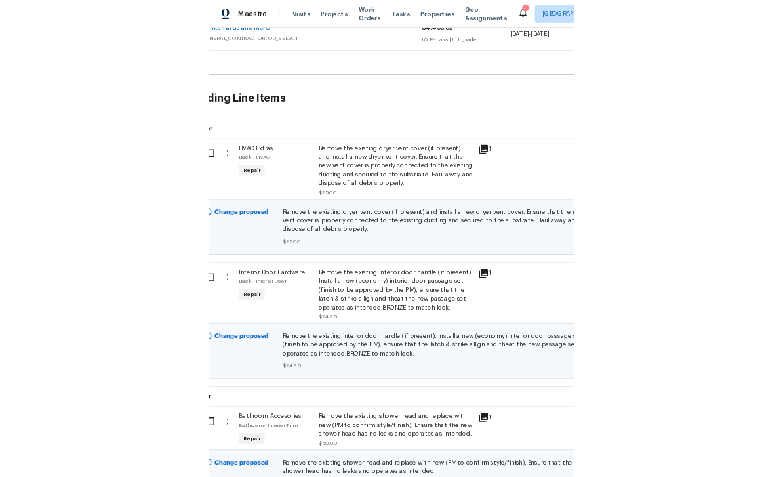
scroll to position [744, 31]
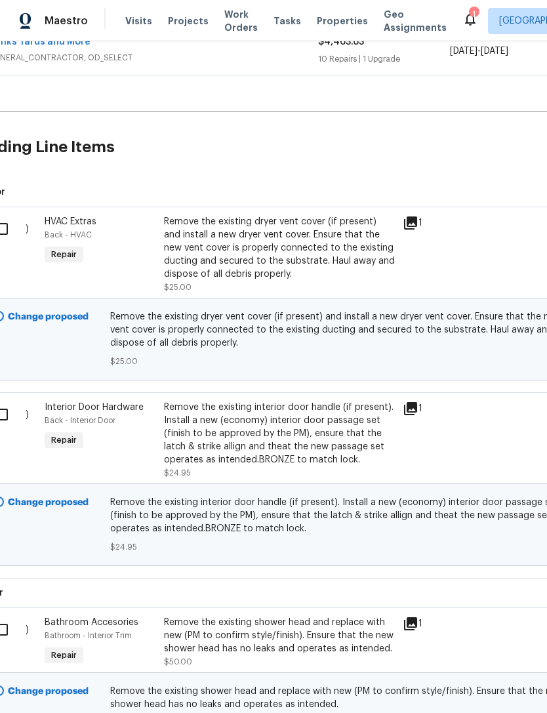
click at [20, 401] on div "( )" at bounding box center [11, 440] width 60 height 87
click at [20, 419] on div "( )" at bounding box center [11, 440] width 60 height 87
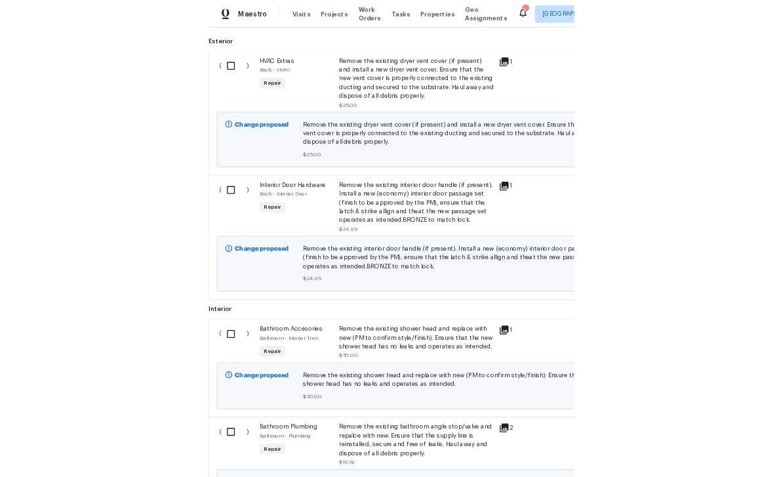
scroll to position [875, 0]
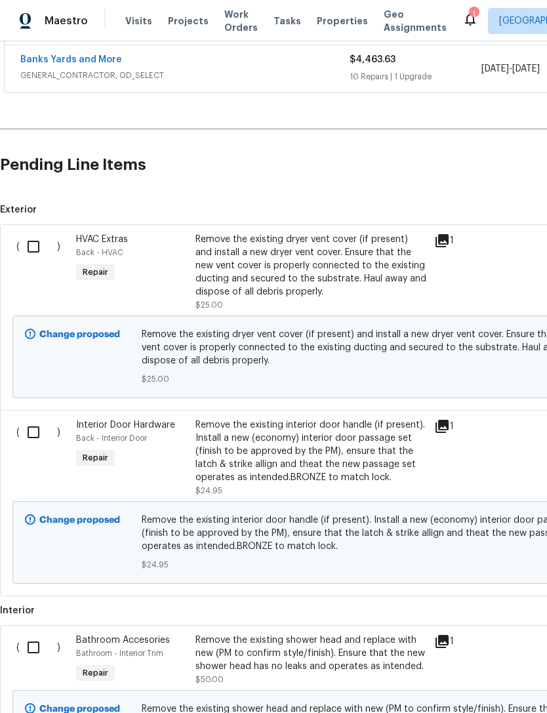
scroll to position [724, 0]
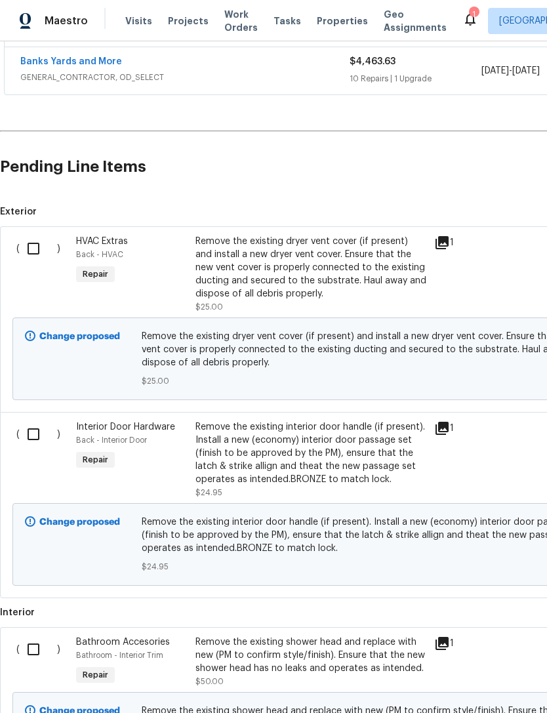
click at [33, 235] on input "checkbox" at bounding box center [38, 249] width 37 height 28
checkbox input "true"
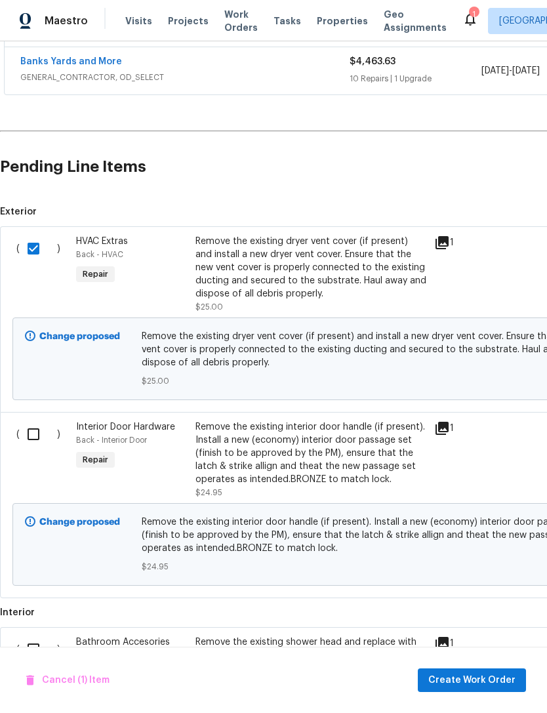
click at [36, 420] on input "checkbox" at bounding box center [38, 434] width 37 height 28
checkbox input "true"
click at [39, 635] on input "checkbox" at bounding box center [38, 649] width 37 height 28
checkbox input "true"
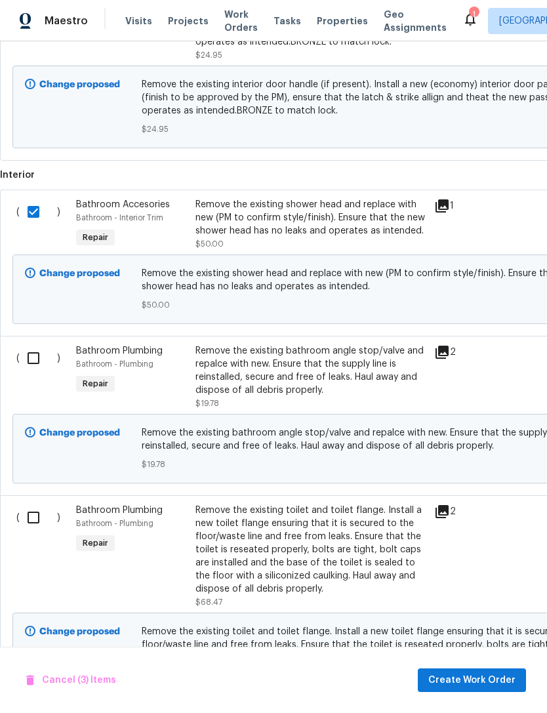
scroll to position [1168, 0]
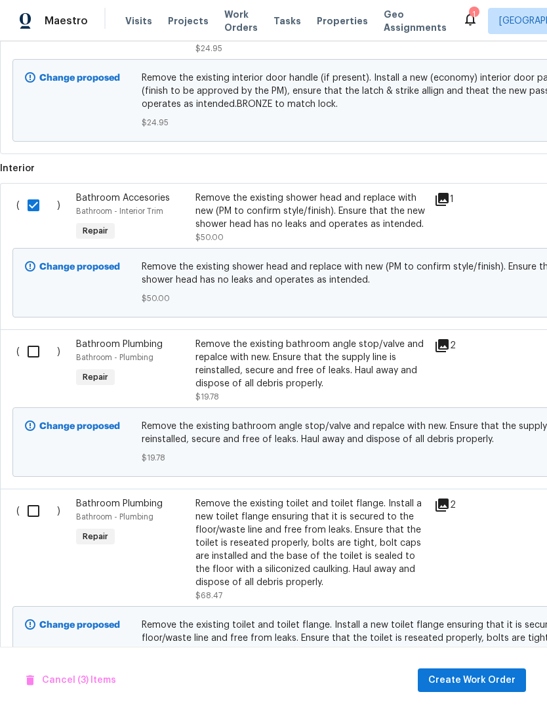
click at [37, 338] on input "checkbox" at bounding box center [38, 352] width 37 height 28
checkbox input "true"
click at [34, 497] on input "checkbox" at bounding box center [38, 511] width 37 height 28
checkbox input "true"
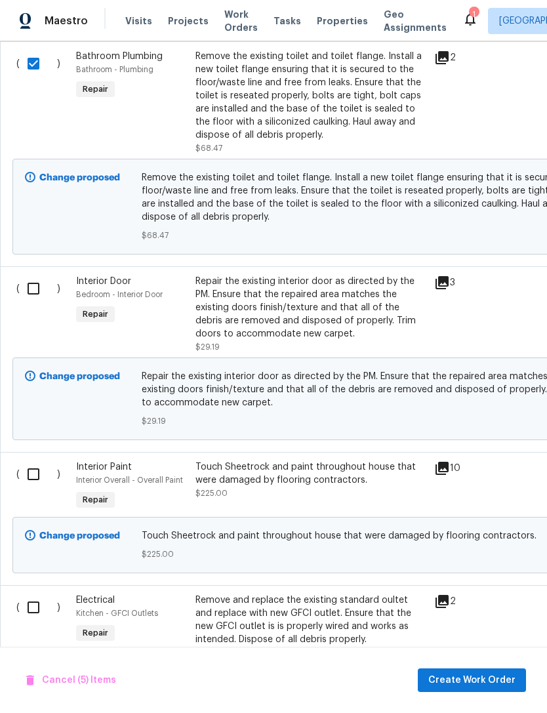
scroll to position [1616, 0]
click at [34, 274] on input "checkbox" at bounding box center [38, 288] width 37 height 28
checkbox input "true"
click at [37, 460] on input "checkbox" at bounding box center [38, 474] width 37 height 28
checkbox input "true"
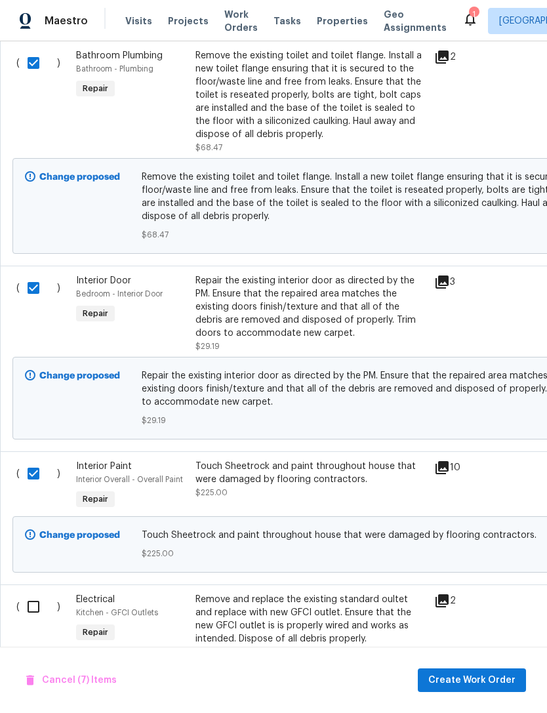
click at [41, 593] on input "checkbox" at bounding box center [38, 607] width 37 height 28
checkbox input "true"
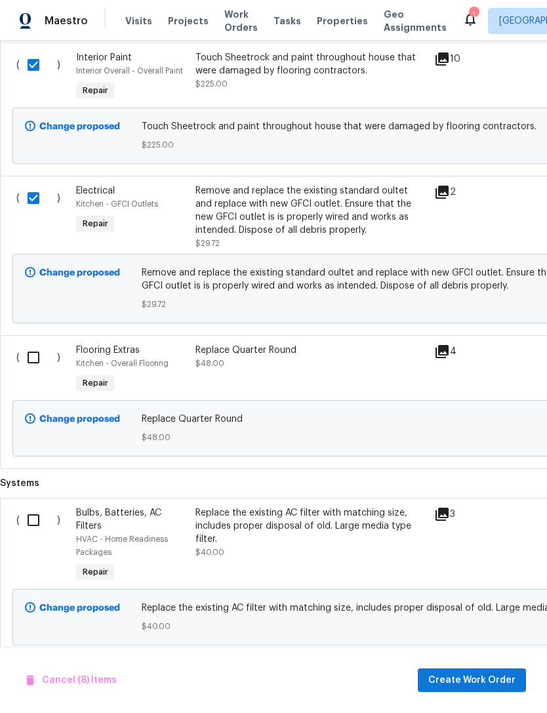
scroll to position [2023, 0]
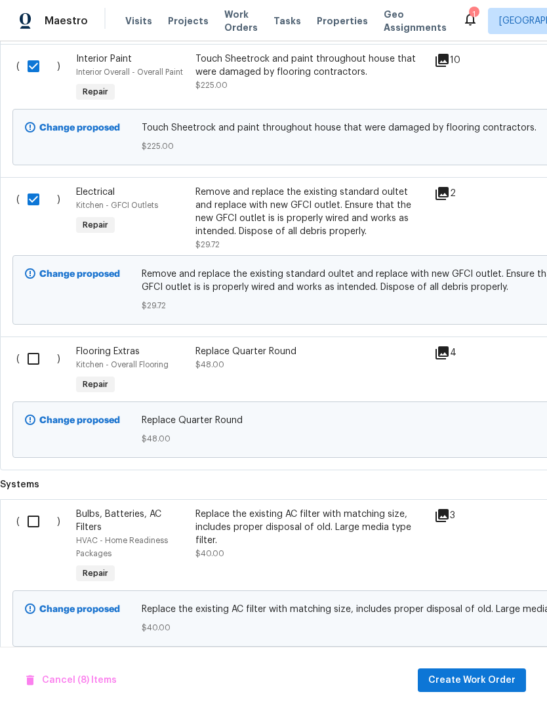
click at [29, 345] on input "checkbox" at bounding box center [38, 359] width 37 height 28
checkbox input "true"
click at [39, 507] on input "checkbox" at bounding box center [38, 521] width 37 height 28
checkbox input "true"
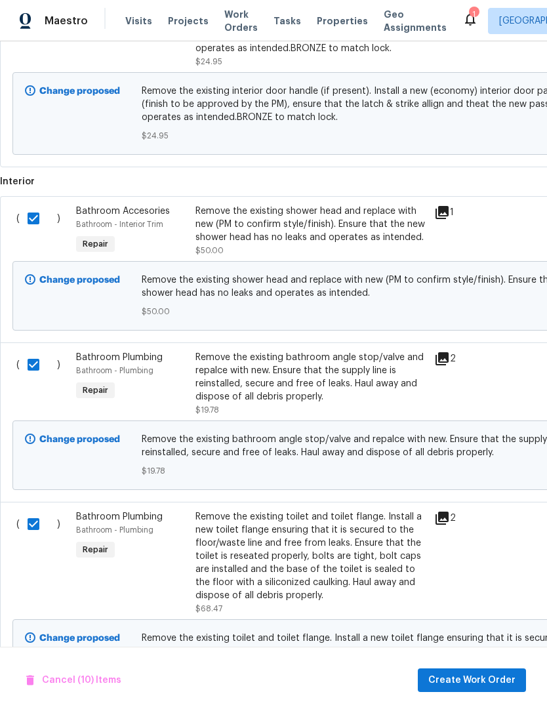
scroll to position [1154, 0]
click at [501, 679] on span "Create Work Order" at bounding box center [471, 680] width 87 height 16
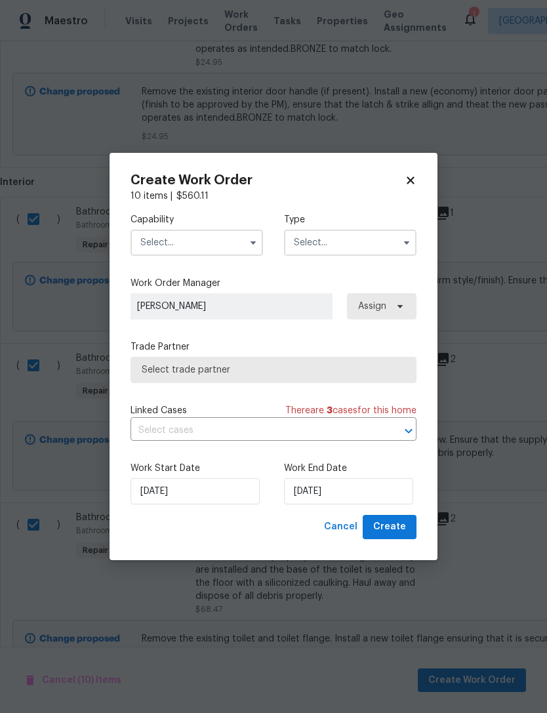
click at [198, 245] on input "text" at bounding box center [196, 242] width 132 height 26
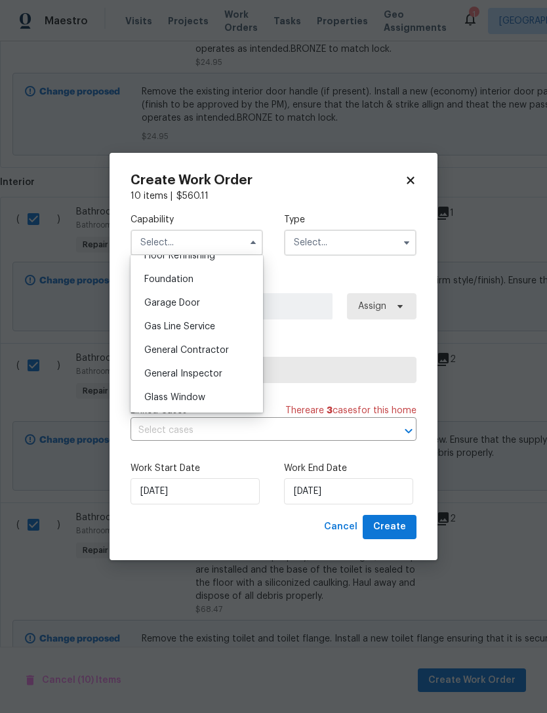
scroll to position [558, 0]
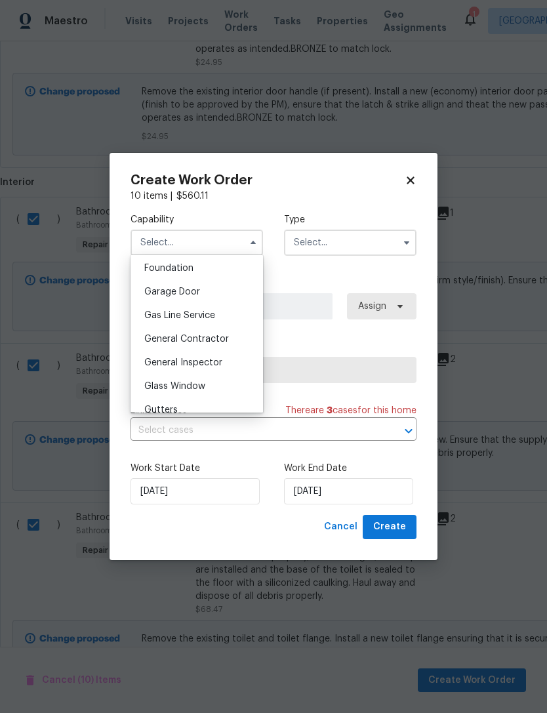
click at [221, 341] on span "General Contractor" at bounding box center [186, 338] width 85 height 9
type input "General Contractor"
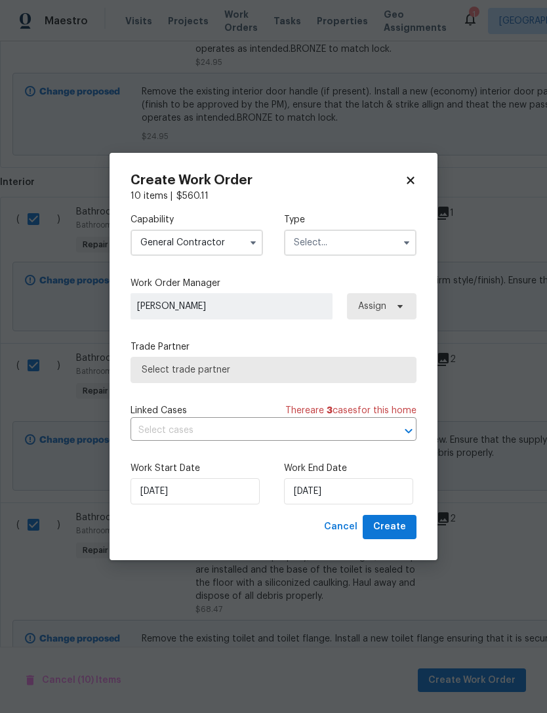
click at [368, 237] on input "text" at bounding box center [350, 242] width 132 height 26
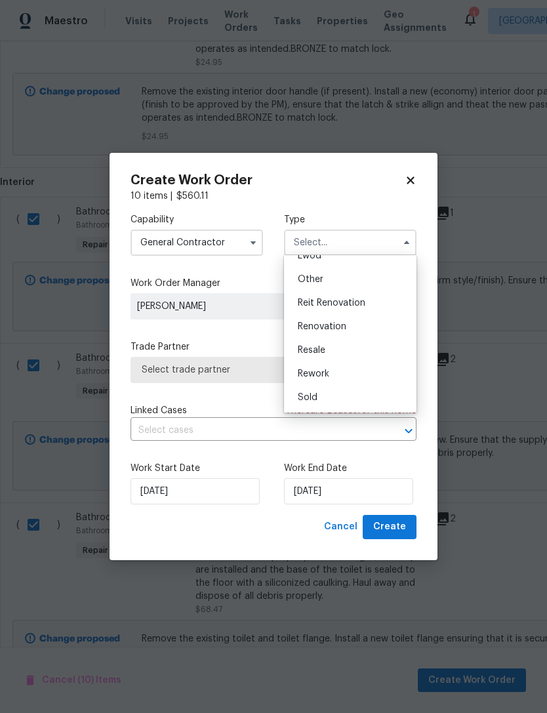
scroll to position [156, 0]
click at [361, 321] on div "Renovation" at bounding box center [350, 327] width 126 height 24
type input "Renovation"
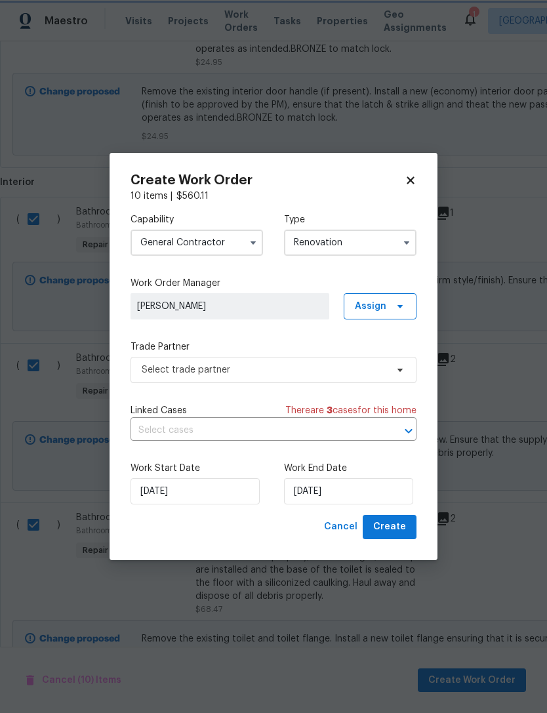
scroll to position [0, 0]
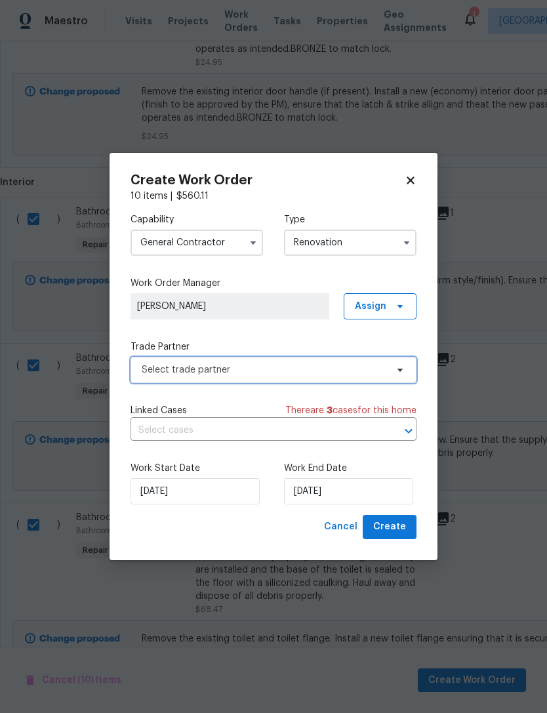
click at [338, 365] on span "Select trade partner" at bounding box center [264, 369] width 245 height 13
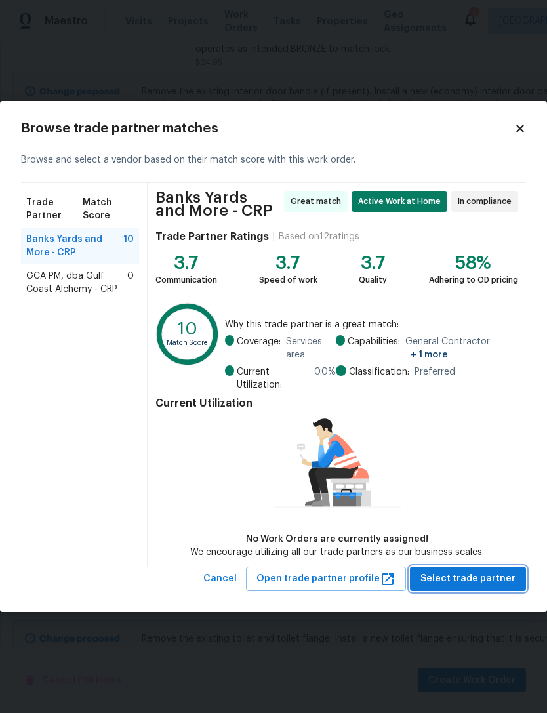
click at [501, 567] on button "Select trade partner" at bounding box center [468, 578] width 116 height 24
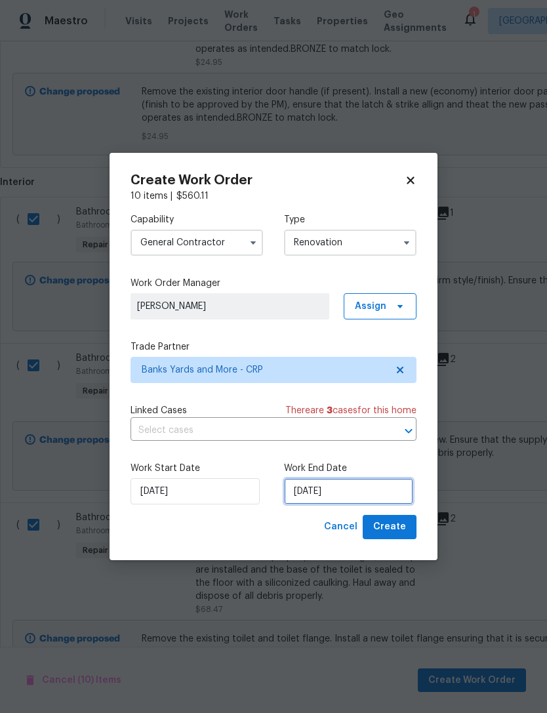
click at [365, 489] on input "[DATE]" at bounding box center [348, 491] width 129 height 26
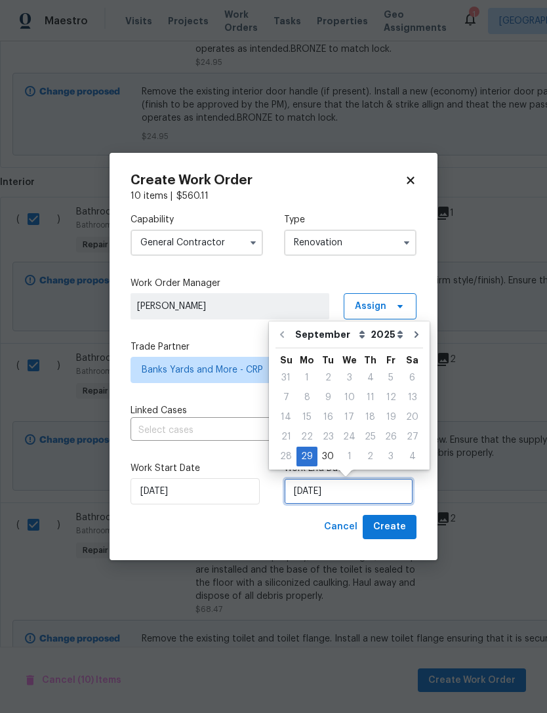
scroll to position [24, 0]
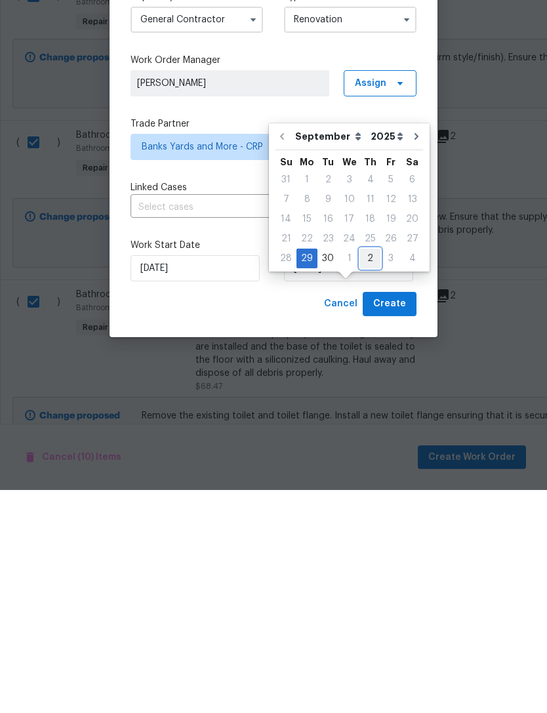
click at [366, 472] on div "2" at bounding box center [370, 481] width 20 height 18
type input "[DATE]"
select select "9"
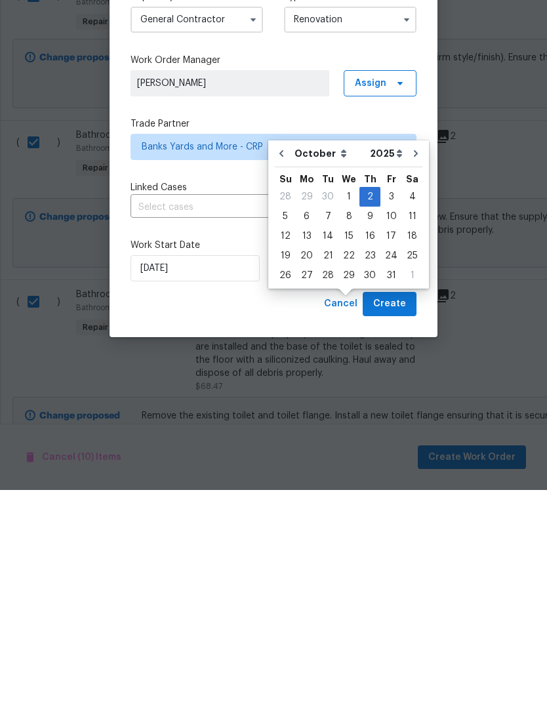
scroll to position [42, 0]
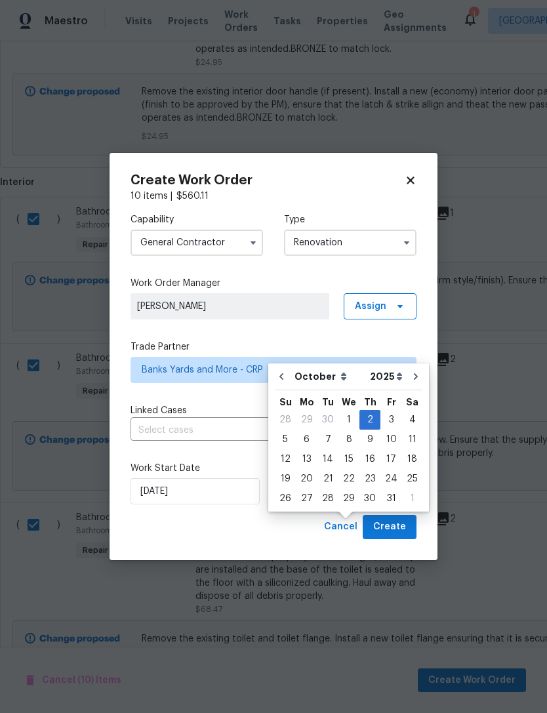
click at [281, 524] on div "Cancel Create" at bounding box center [273, 527] width 286 height 24
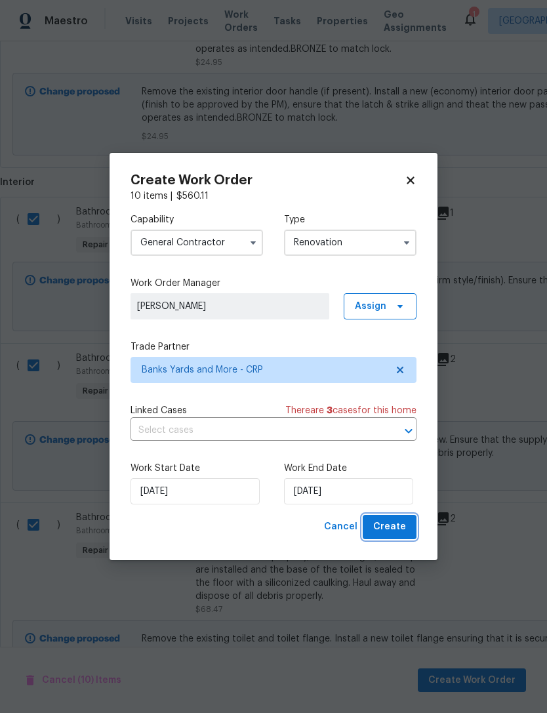
click at [406, 526] on button "Create" at bounding box center [390, 527] width 54 height 24
checkbox input "false"
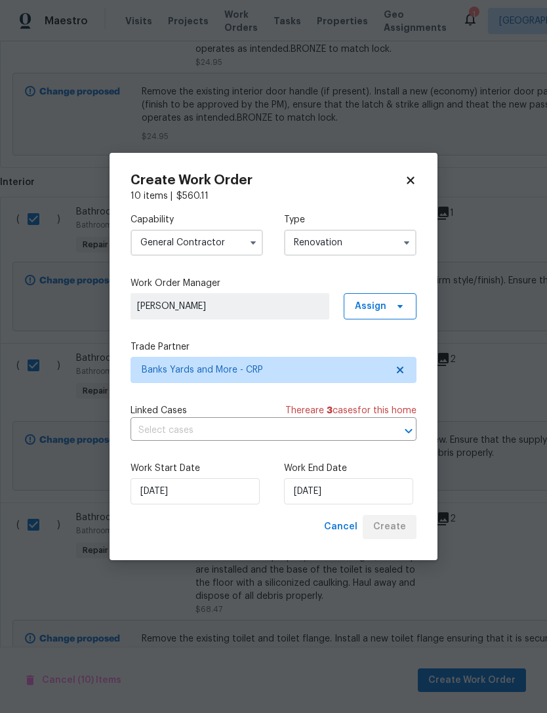
checkbox input "false"
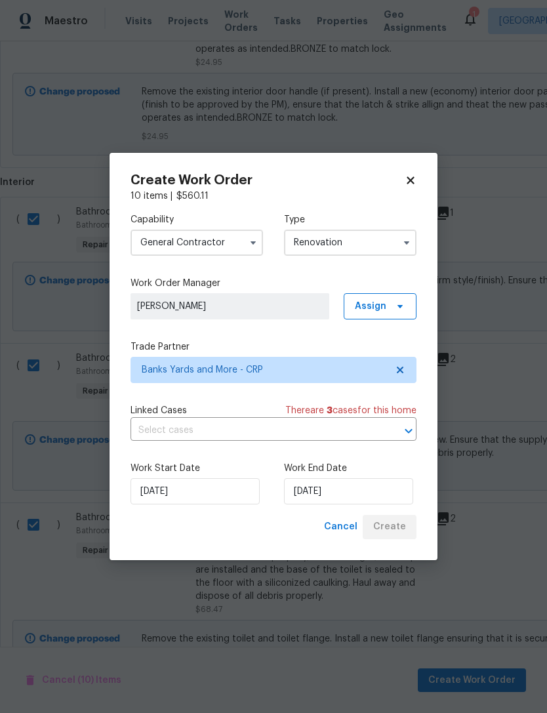
checkbox input "false"
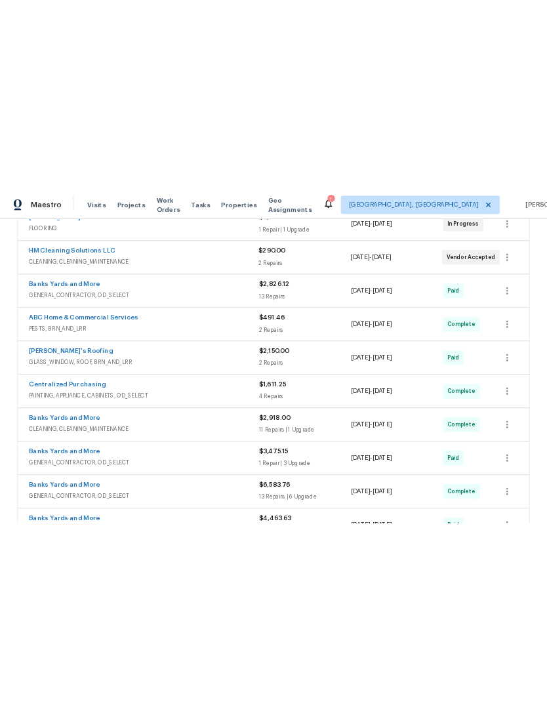
scroll to position [317, 0]
